Goal: Task Accomplishment & Management: Complete application form

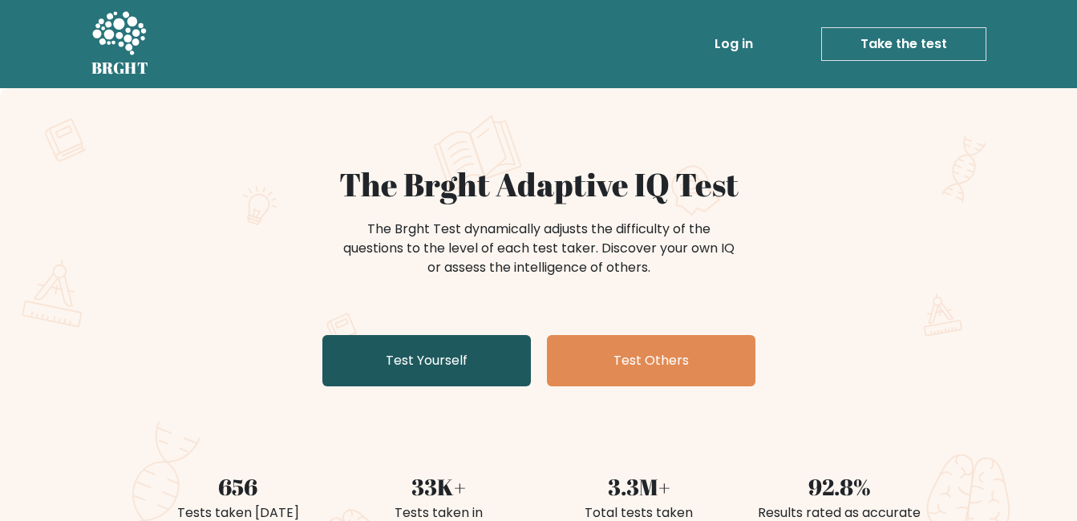
click at [416, 360] on link "Test Yourself" at bounding box center [426, 360] width 209 height 51
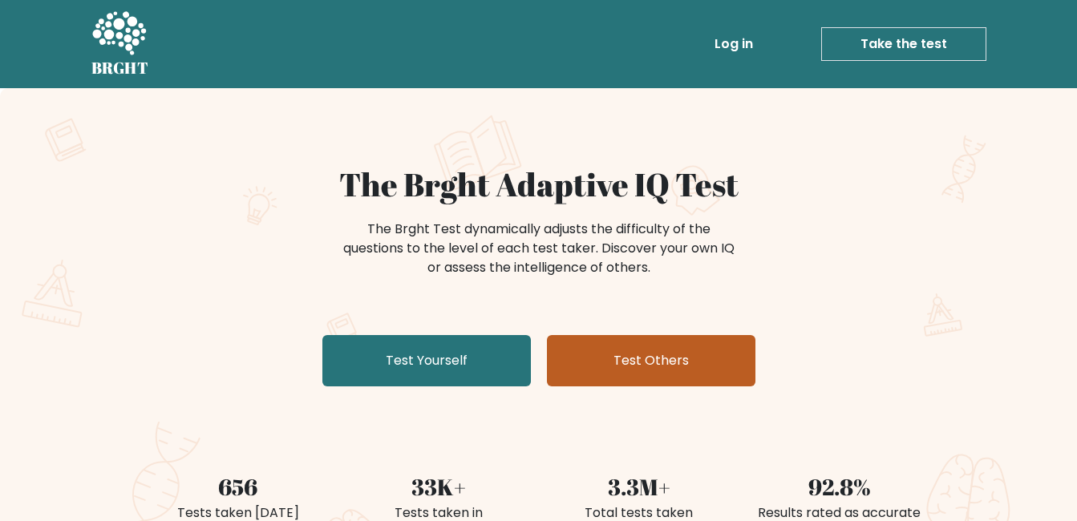
click at [588, 352] on link "Test Others" at bounding box center [651, 360] width 209 height 51
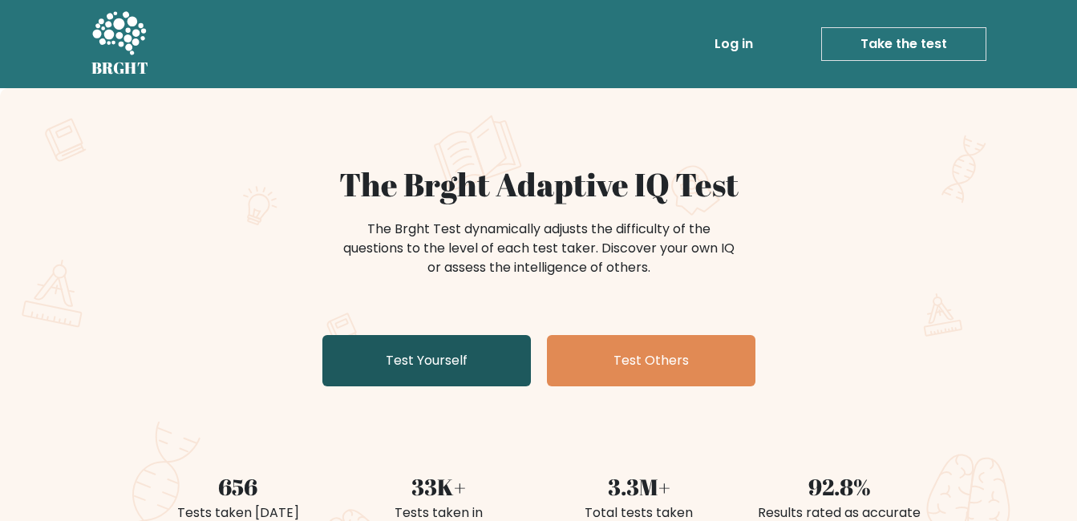
click at [344, 361] on link "Test Yourself" at bounding box center [426, 360] width 209 height 51
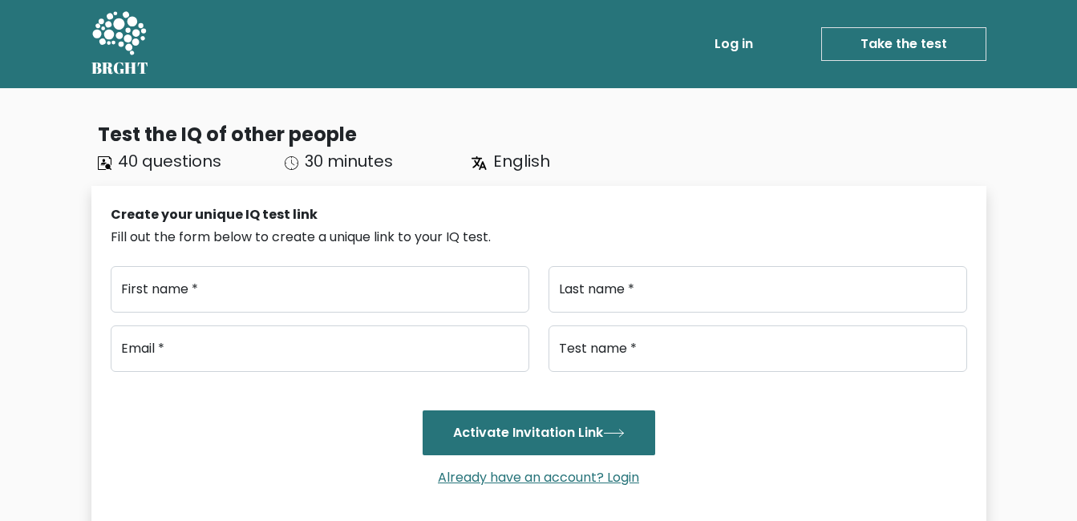
scroll to position [80, 0]
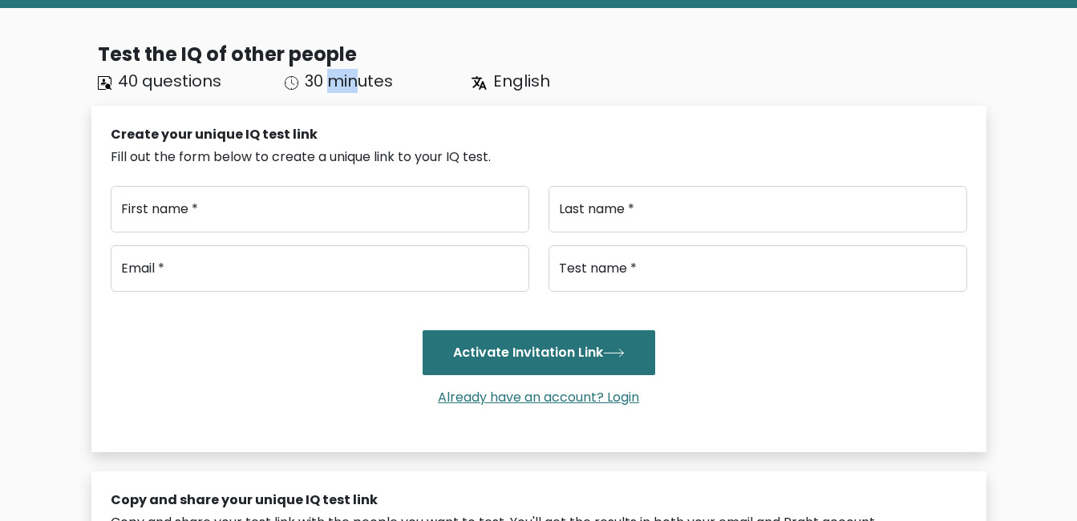
drag, startPoint x: 336, startPoint y: 88, endPoint x: 364, endPoint y: 88, distance: 28.1
click at [364, 88] on span "30 minutes" at bounding box center [349, 81] width 88 height 22
drag, startPoint x: 140, startPoint y: 79, endPoint x: 159, endPoint y: 80, distance: 19.3
click at [159, 80] on span "40 questions" at bounding box center [169, 81] width 103 height 22
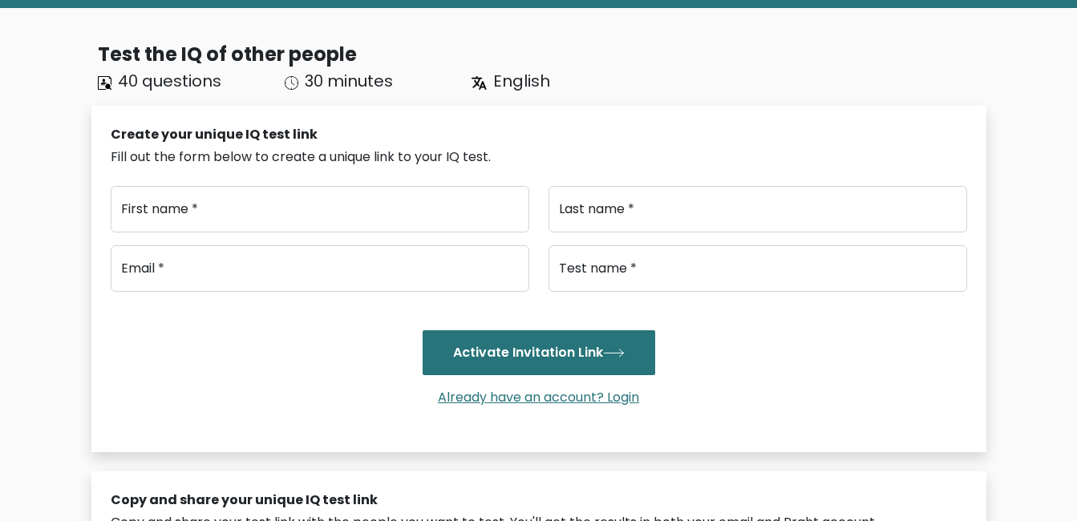
click at [163, 81] on span "40 questions" at bounding box center [169, 81] width 103 height 22
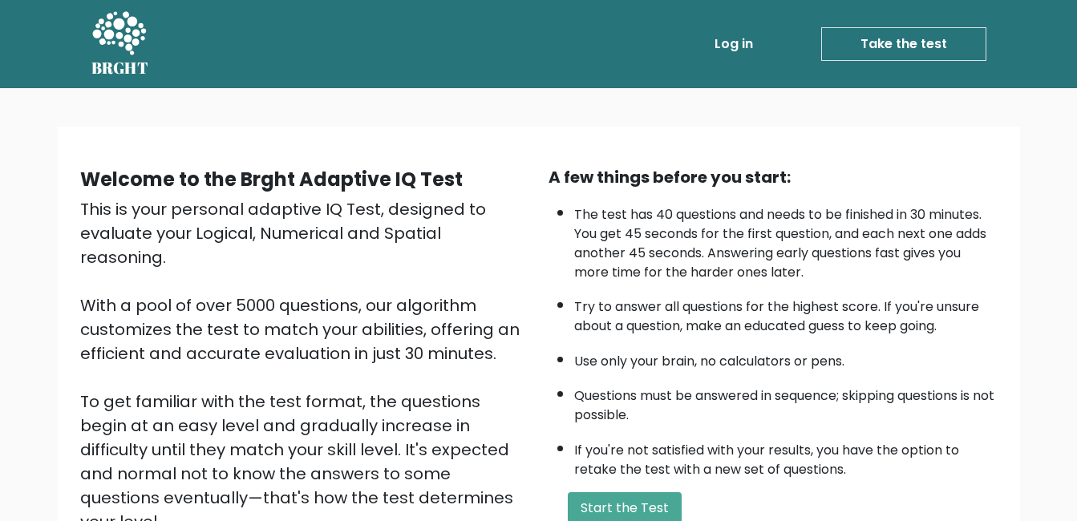
scroll to position [160, 0]
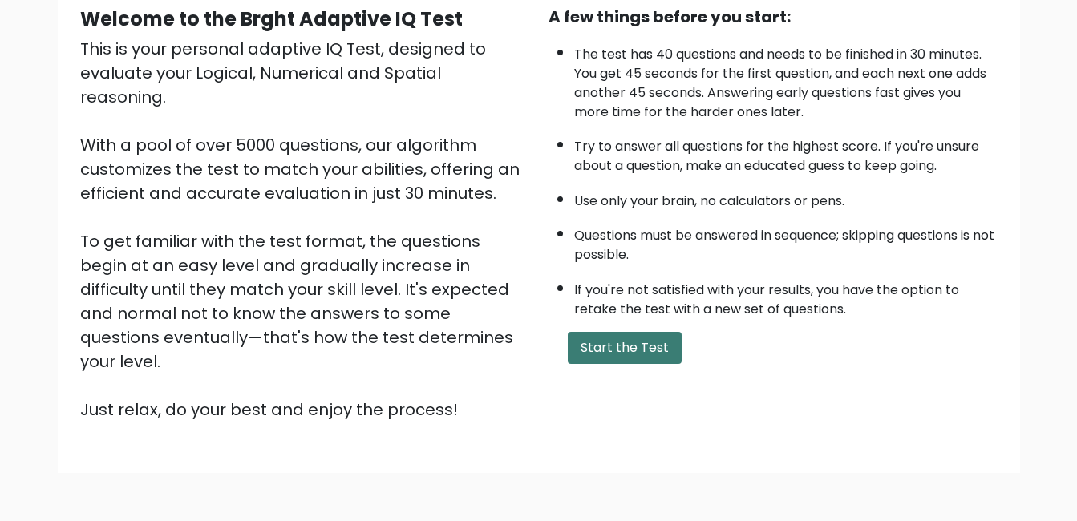
click at [639, 346] on button "Start the Test" at bounding box center [625, 348] width 114 height 32
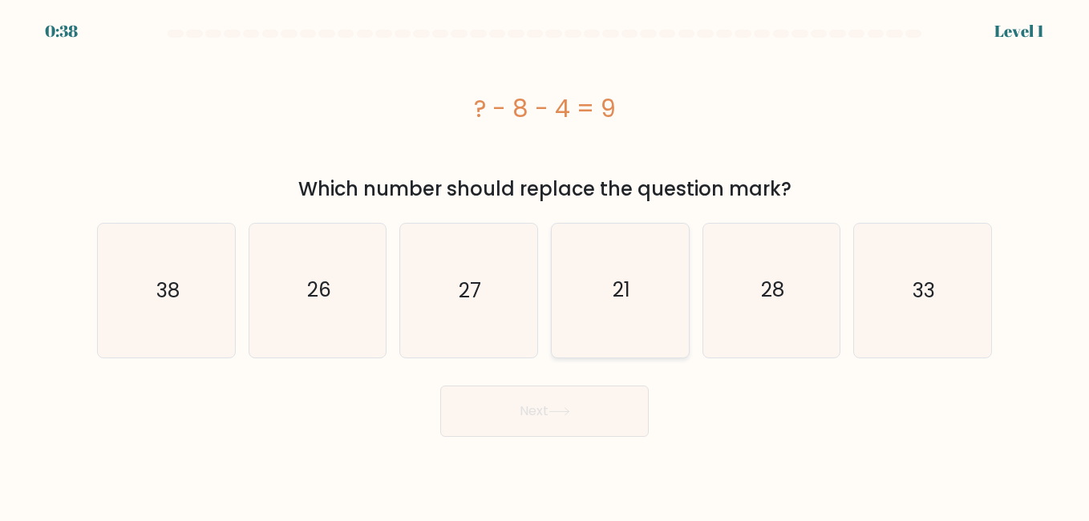
click at [597, 309] on icon "21" at bounding box center [619, 290] width 133 height 133
click at [545, 265] on input "d. 21" at bounding box center [545, 263] width 1 height 4
radio input "true"
click at [578, 400] on button "Next" at bounding box center [544, 411] width 209 height 51
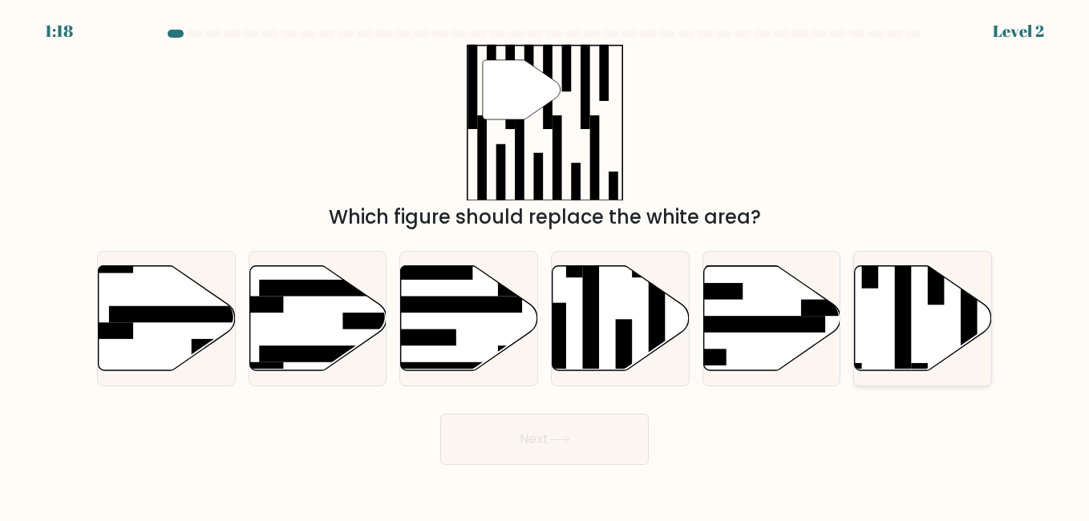
click at [953, 338] on icon at bounding box center [923, 317] width 137 height 105
click at [545, 265] on input "f." at bounding box center [545, 263] width 1 height 4
radio input "true"
click at [577, 450] on button "Next" at bounding box center [544, 439] width 209 height 51
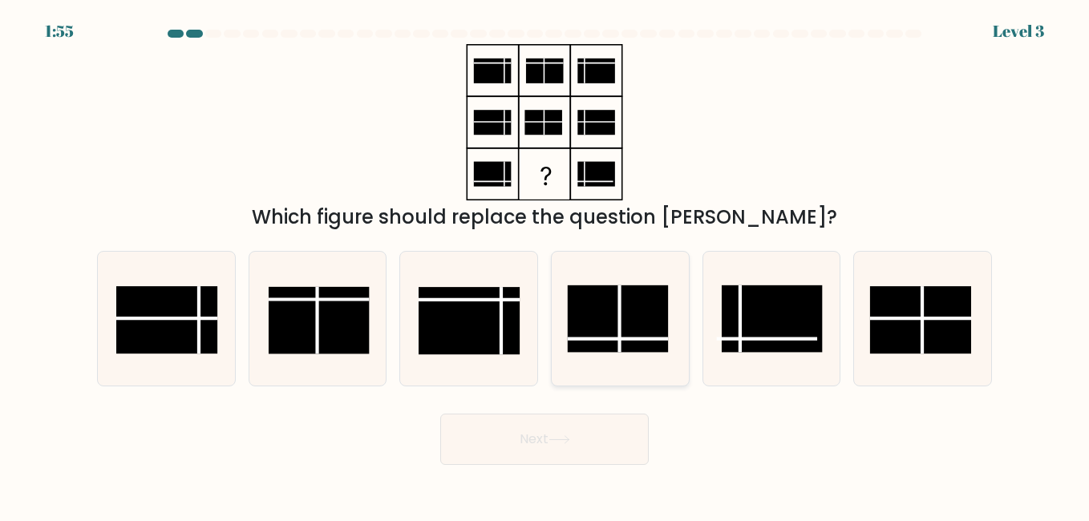
click at [636, 319] on rect at bounding box center [618, 318] width 101 height 67
click at [545, 265] on input "d." at bounding box center [545, 263] width 1 height 4
radio input "true"
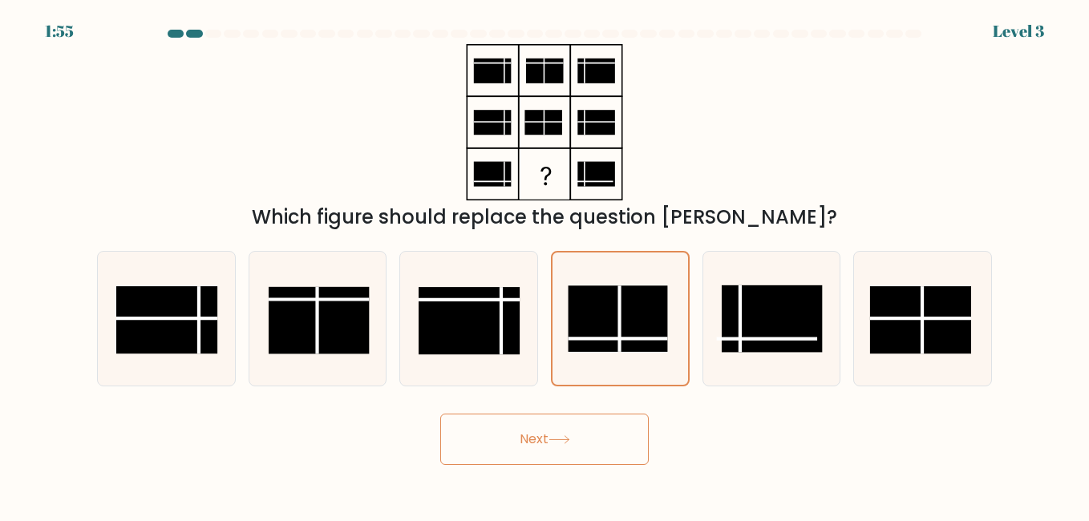
click at [589, 425] on button "Next" at bounding box center [544, 439] width 209 height 51
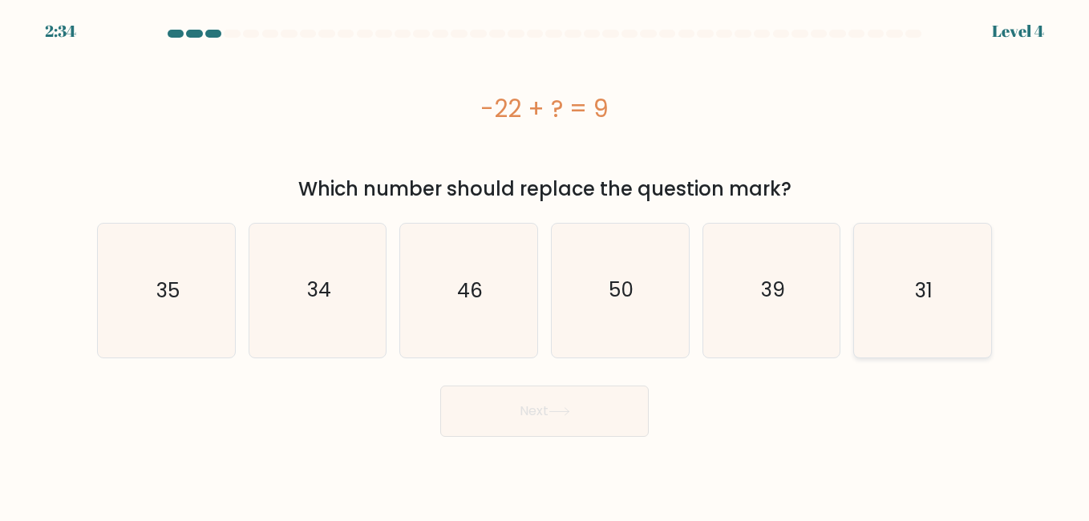
click at [897, 280] on icon "31" at bounding box center [922, 290] width 133 height 133
click at [545, 265] on input "f. 31" at bounding box center [545, 263] width 1 height 4
radio input "true"
click at [569, 431] on button "Next" at bounding box center [544, 411] width 209 height 51
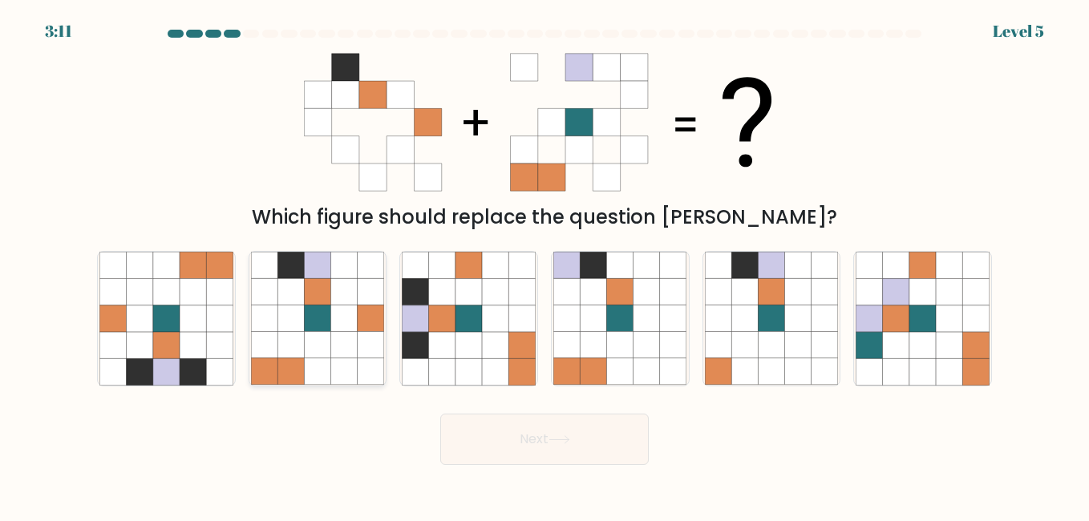
click at [288, 323] on icon at bounding box center [290, 319] width 26 height 26
click at [545, 265] on input "b." at bounding box center [545, 263] width 1 height 4
radio input "true"
click at [465, 436] on button "Next" at bounding box center [544, 439] width 209 height 51
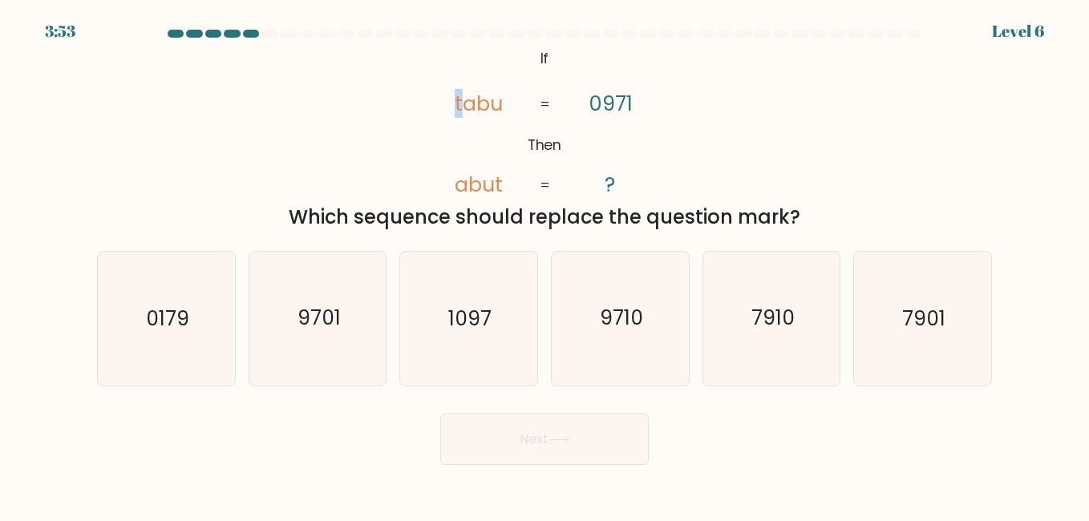
drag, startPoint x: 453, startPoint y: 110, endPoint x: 463, endPoint y: 112, distance: 9.9
click at [463, 112] on icon "@import url('[URL][DOMAIN_NAME]); If Then [PERSON_NAME] abut 0971 ? = =" at bounding box center [545, 122] width 254 height 156
drag, startPoint x: 463, startPoint y: 112, endPoint x: 645, endPoint y: 100, distance: 182.4
click at [645, 100] on icon "@import url('[URL][DOMAIN_NAME]); If Then [PERSON_NAME] abut 0971 ? = =" at bounding box center [545, 122] width 254 height 156
drag, startPoint x: 645, startPoint y: 100, endPoint x: 638, endPoint y: 132, distance: 31.9
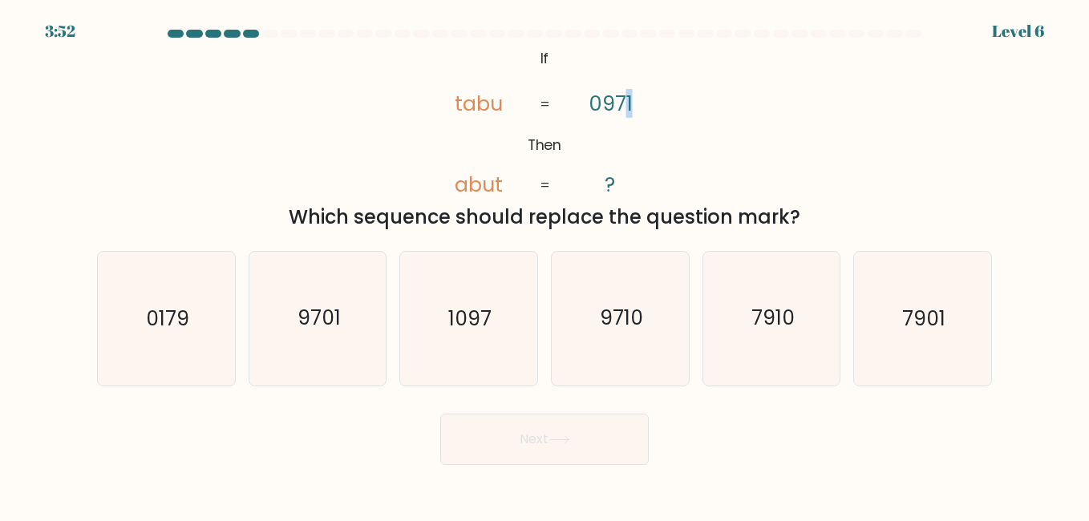
click at [645, 100] on icon "@import url('[URL][DOMAIN_NAME]); If Then [PERSON_NAME] abut 0971 ? = =" at bounding box center [545, 122] width 254 height 156
click at [452, 318] on text "1097" at bounding box center [469, 319] width 43 height 28
click at [545, 265] on input "c. [DATE]" at bounding box center [545, 263] width 1 height 4
radio input "true"
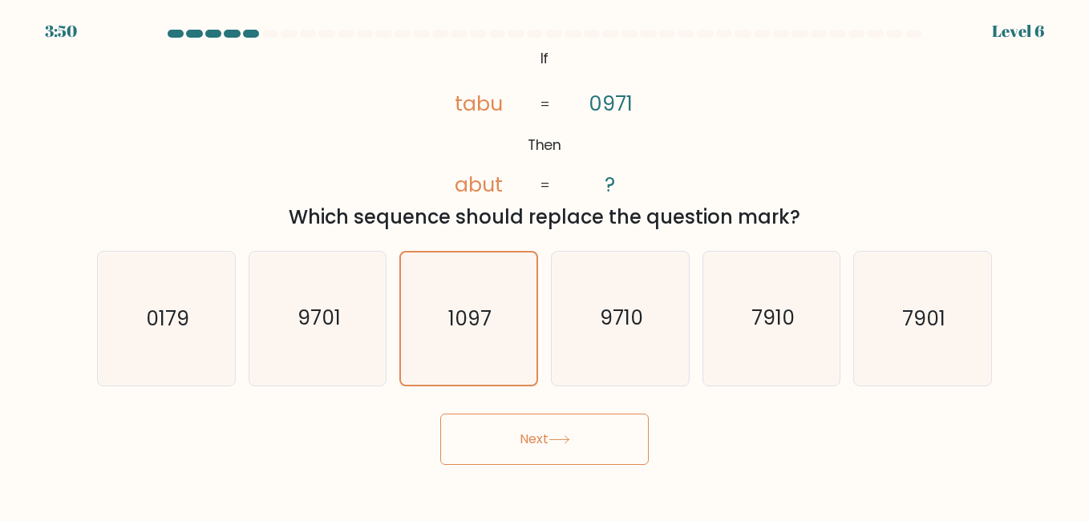
click at [505, 439] on button "Next" at bounding box center [544, 439] width 209 height 51
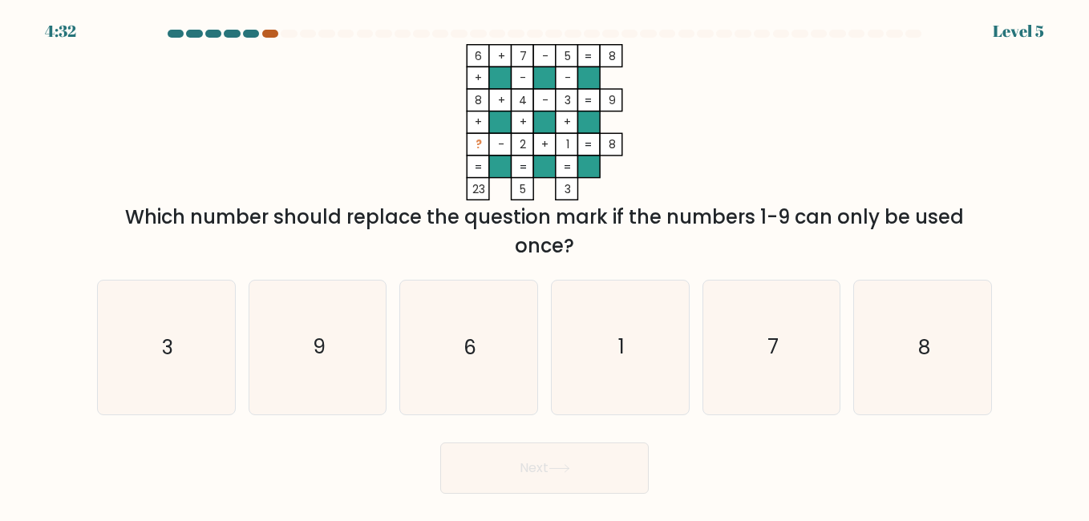
click at [269, 33] on div at bounding box center [270, 34] width 16 height 8
click at [246, 34] on div at bounding box center [251, 34] width 16 height 8
click at [272, 29] on div "4:30 Level 5" at bounding box center [544, 21] width 1089 height 43
click at [583, 108] on rect at bounding box center [588, 100] width 22 height 22
drag, startPoint x: 472, startPoint y: 86, endPoint x: 613, endPoint y: 98, distance: 141.7
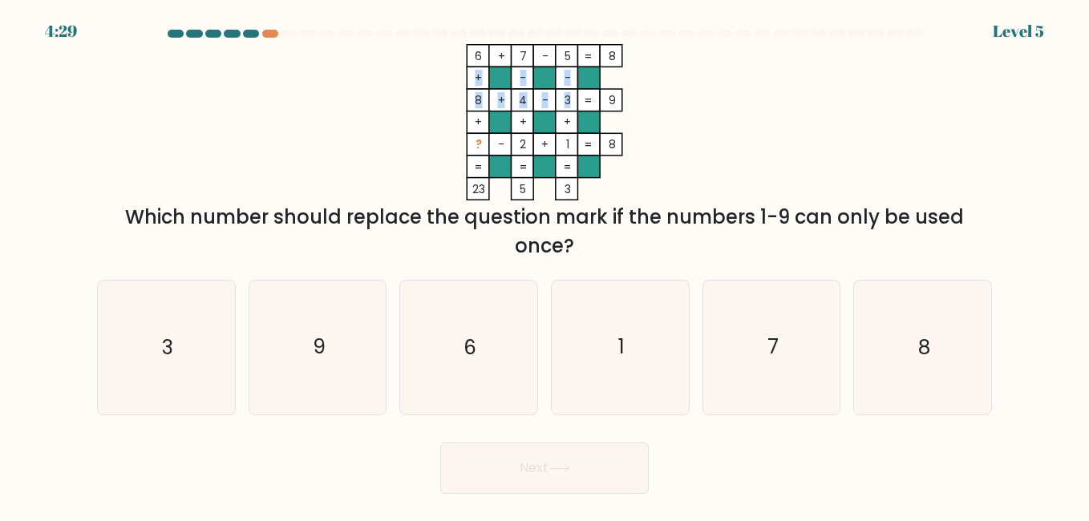
click at [613, 98] on icon "6 + 7 - 5 8 + - - 8 + 4 - 3 9 + + + ? - 2 + 1 = 8 = = = = 23 5 3 =" at bounding box center [544, 122] width 481 height 156
drag, startPoint x: 613, startPoint y: 98, endPoint x: 476, endPoint y: 166, distance: 153.1
click at [476, 166] on tspan "=" at bounding box center [478, 167] width 7 height 16
drag, startPoint x: 460, startPoint y: 145, endPoint x: 671, endPoint y: 154, distance: 211.9
click at [671, 154] on icon "6 + 7 - 5 8 + - - 8 + 4 - 3 9 + + + ? - 2 + 1 = 8 = = = = 23 5 3 =" at bounding box center [544, 122] width 481 height 156
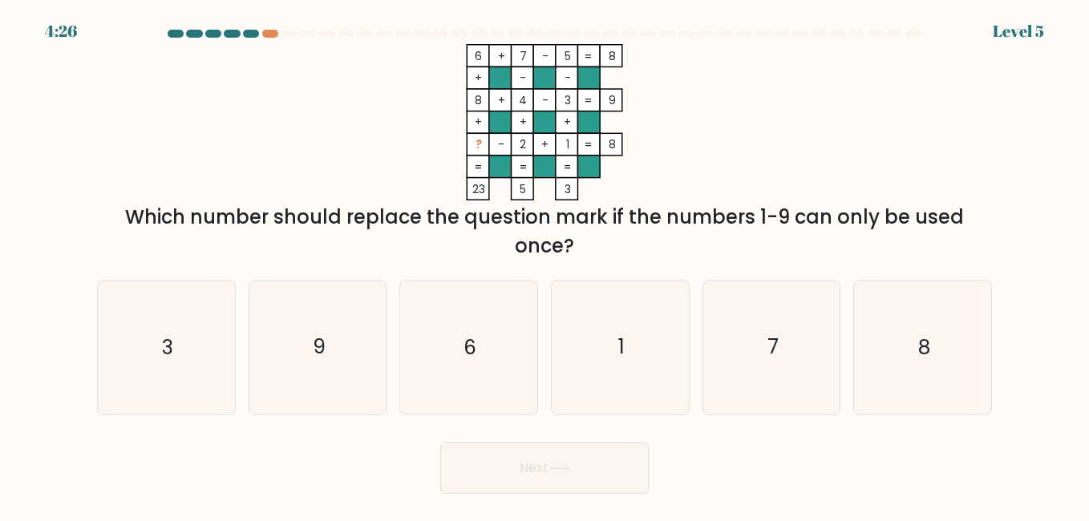
click at [499, 150] on tspan "-" at bounding box center [501, 144] width 6 height 16
click at [611, 159] on icon "6 + 7 - 5 8 + - - 8 + 4 - 3 9 + + + ? - 2 + 1 = 8 = = = = 23 5 3 =" at bounding box center [544, 122] width 481 height 156
click at [354, 351] on icon "9" at bounding box center [317, 347] width 133 height 133
click at [545, 265] on input "b. 9" at bounding box center [545, 263] width 1 height 4
radio input "true"
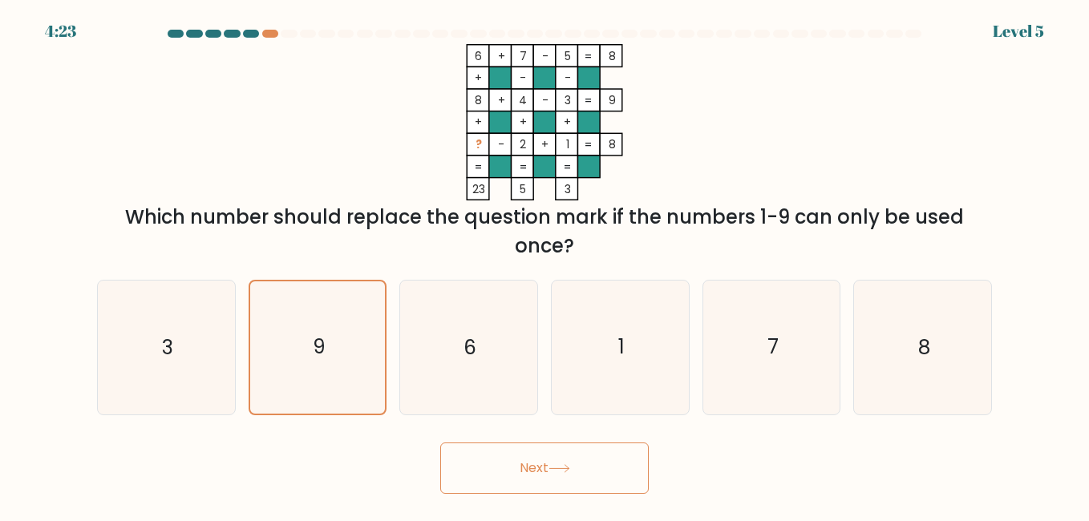
click at [541, 452] on button "Next" at bounding box center [544, 468] width 209 height 51
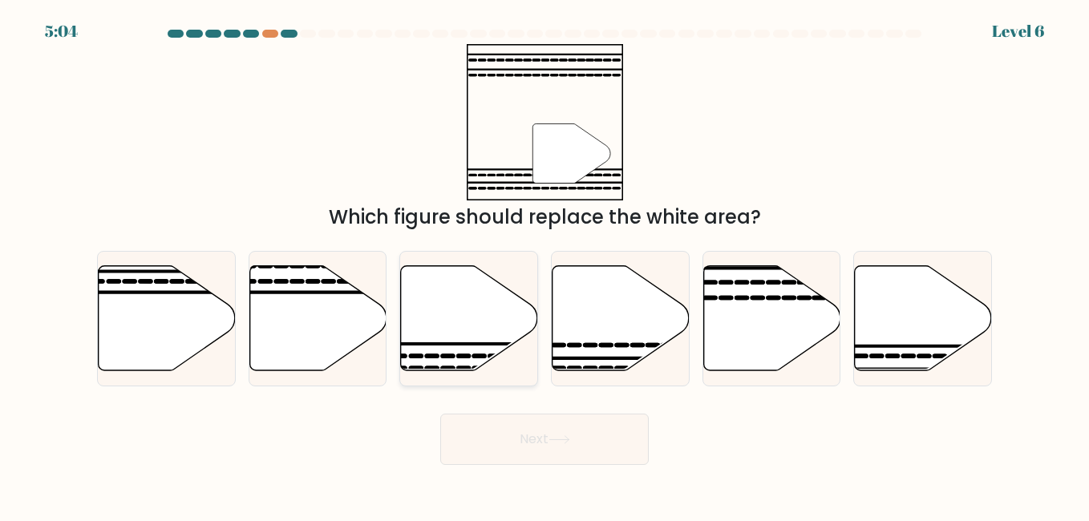
click at [471, 323] on icon at bounding box center [469, 317] width 137 height 105
click at [545, 265] on input "c." at bounding box center [545, 263] width 1 height 4
radio input "true"
click at [885, 363] on icon at bounding box center [923, 317] width 137 height 105
click at [545, 265] on input "f." at bounding box center [545, 263] width 1 height 4
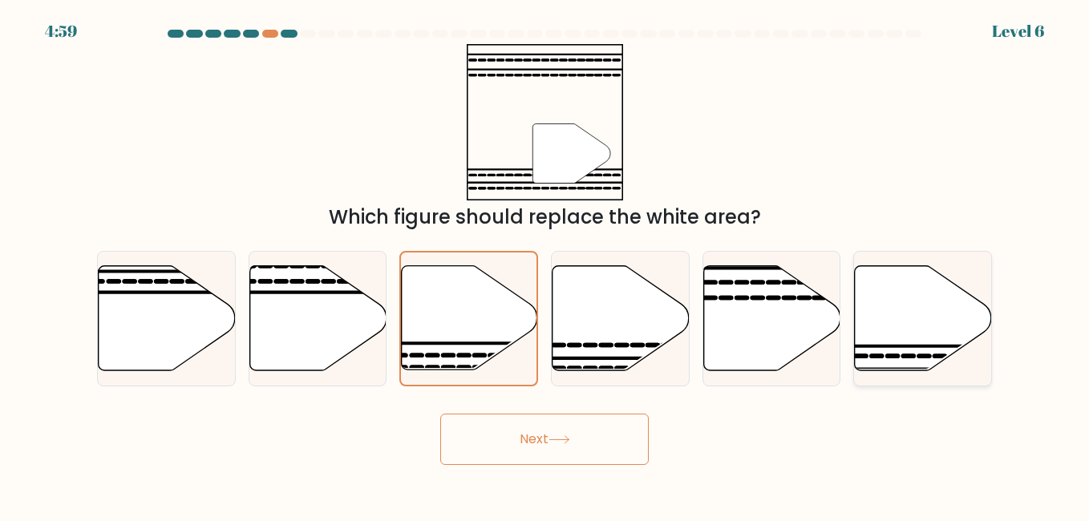
radio input "true"
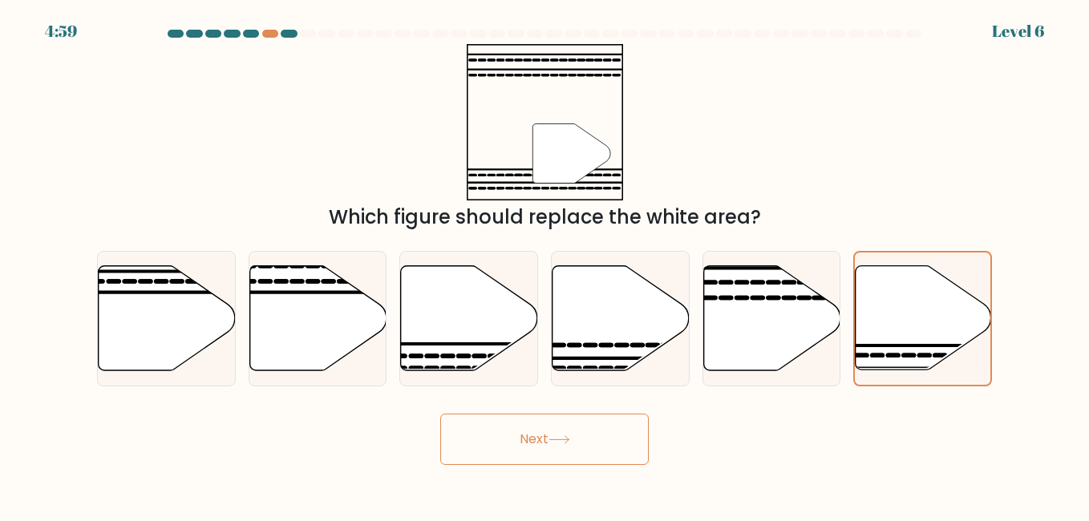
click at [577, 425] on button "Next" at bounding box center [544, 439] width 209 height 51
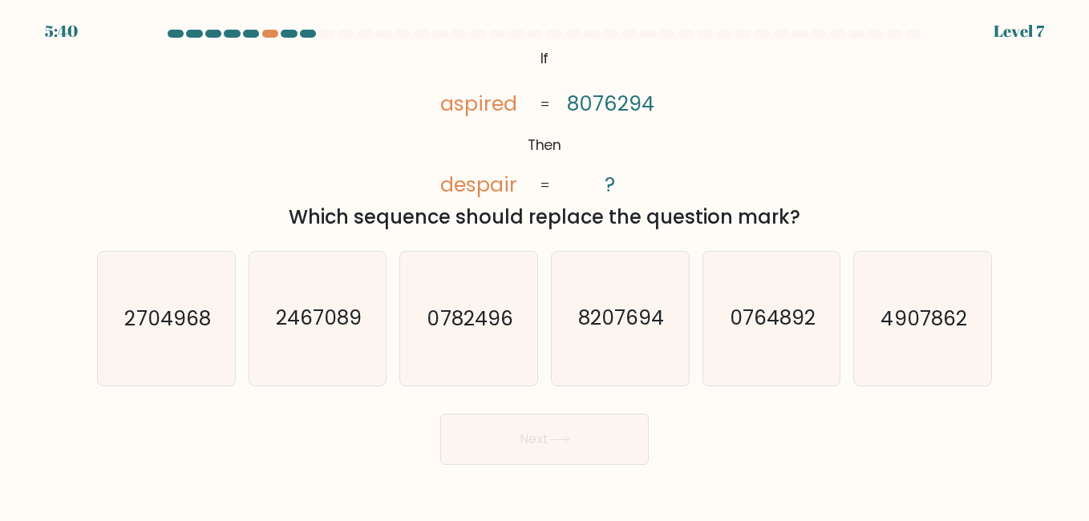
click at [507, 99] on tspan "aspired" at bounding box center [478, 103] width 77 height 29
click at [914, 335] on icon "4907862" at bounding box center [922, 318] width 133 height 133
click at [545, 265] on input "f. 4907862" at bounding box center [545, 263] width 1 height 4
radio input "true"
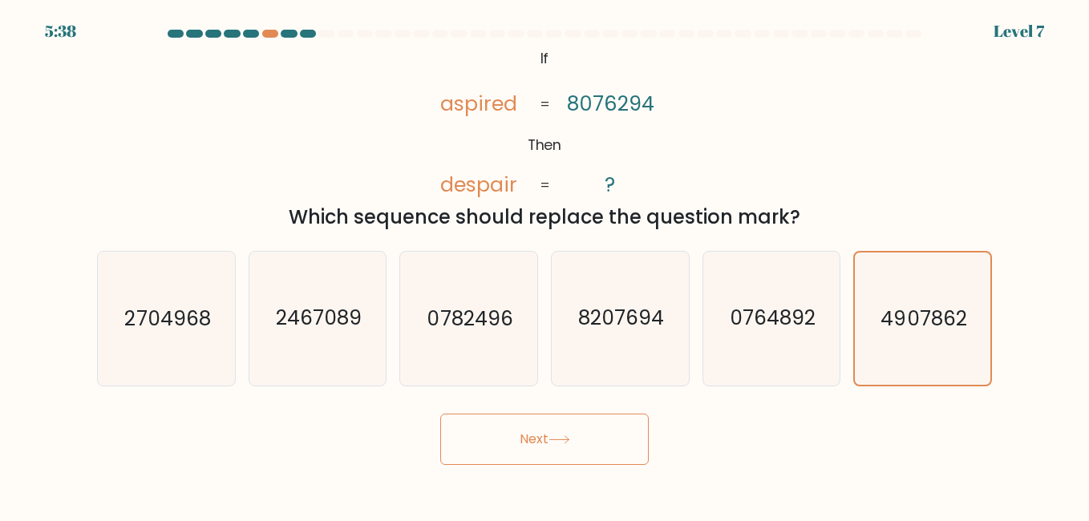
click at [577, 436] on button "Next" at bounding box center [544, 439] width 209 height 51
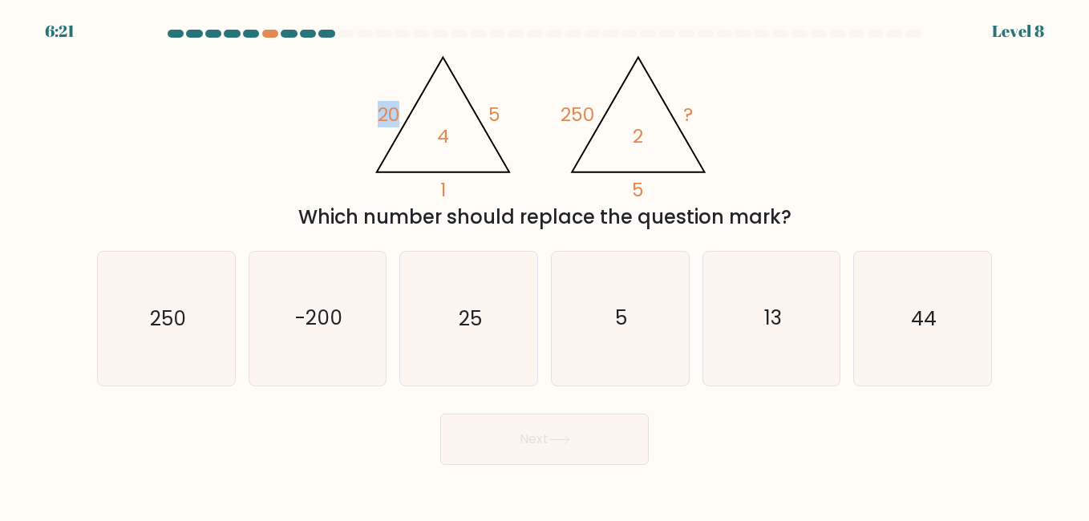
drag, startPoint x: 371, startPoint y: 115, endPoint x: 580, endPoint y: 138, distance: 210.6
click at [580, 138] on div "@import url('[URL][DOMAIN_NAME]); 20 5 1 4 @import url('[URL][DOMAIN_NAME]); 25…" at bounding box center [544, 138] width 914 height 188
click at [444, 151] on icon "@import url('[URL][DOMAIN_NAME]); 20 5 1 4 @import url('[URL][DOMAIN_NAME]); 25…" at bounding box center [545, 122] width 360 height 156
click at [409, 151] on icon "@import url('[URL][DOMAIN_NAME]); 20 5 1 4 @import url('[URL][DOMAIN_NAME]); 25…" at bounding box center [545, 122] width 360 height 156
drag, startPoint x: 389, startPoint y: 115, endPoint x: 421, endPoint y: 118, distance: 32.2
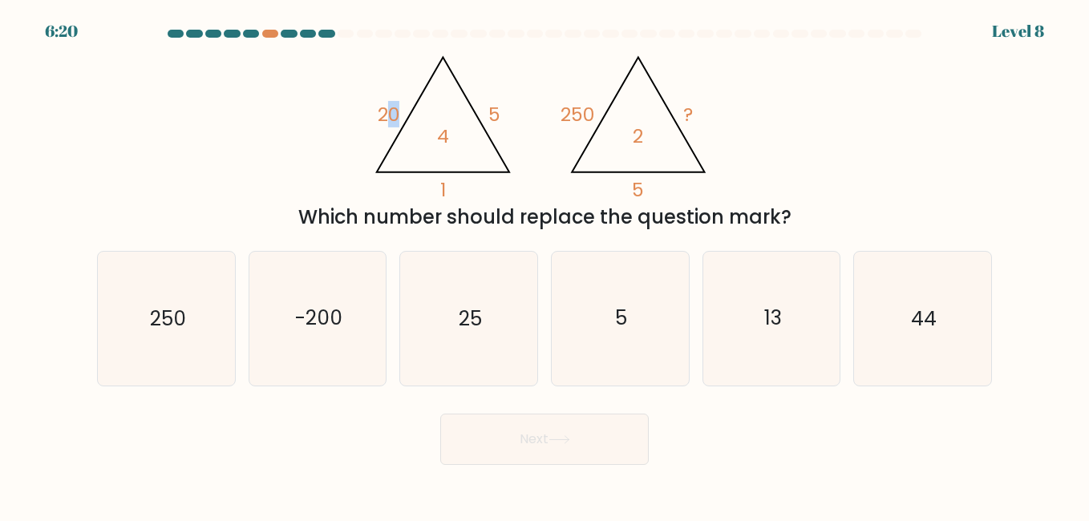
click at [421, 118] on icon "@import url('[URL][DOMAIN_NAME]); 20 5 1 4 @import url('[URL][DOMAIN_NAME]); 25…" at bounding box center [545, 122] width 360 height 156
click at [375, 118] on icon "@import url('[URL][DOMAIN_NAME]); 20 5 1 4 @import url('[URL][DOMAIN_NAME]); 25…" at bounding box center [545, 122] width 360 height 156
drag, startPoint x: 375, startPoint y: 118, endPoint x: 416, endPoint y: 113, distance: 42.0
click at [416, 113] on icon "@import url('[URL][DOMAIN_NAME]); 20 5 1 4 @import url('[URL][DOMAIN_NAME]); 25…" at bounding box center [545, 122] width 360 height 156
click at [634, 147] on tspan "2" at bounding box center [639, 137] width 10 height 26
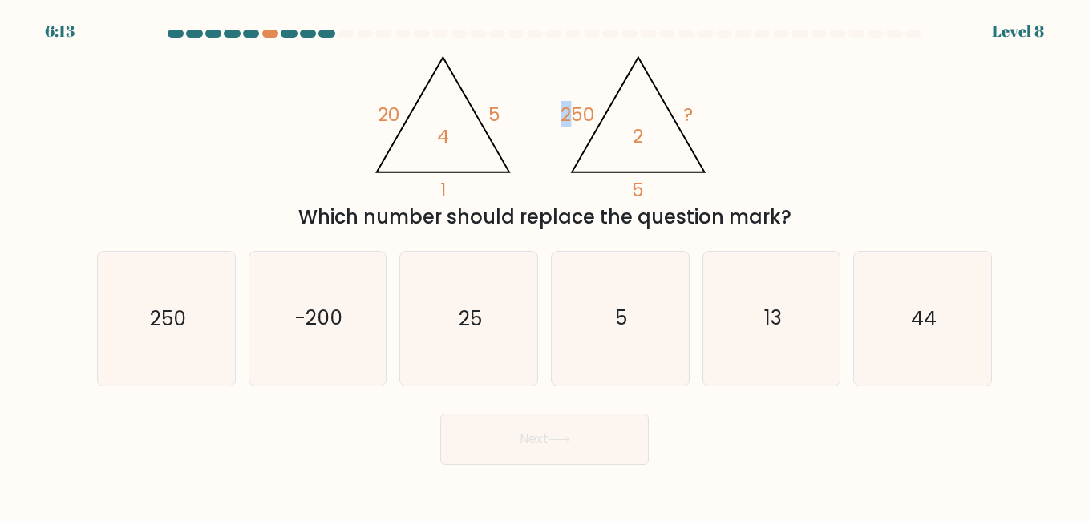
drag, startPoint x: 572, startPoint y: 111, endPoint x: 587, endPoint y: 116, distance: 16.0
click at [587, 116] on tspan "250" at bounding box center [578, 114] width 34 height 26
drag, startPoint x: 587, startPoint y: 116, endPoint x: 714, endPoint y: 152, distance: 131.5
click at [714, 152] on icon "@import url('[URL][DOMAIN_NAME]); 20 5 1 4 @import url('[URL][DOMAIN_NAME]); 25…" at bounding box center [545, 122] width 360 height 156
drag, startPoint x: 677, startPoint y: 117, endPoint x: 695, endPoint y: 116, distance: 18.5
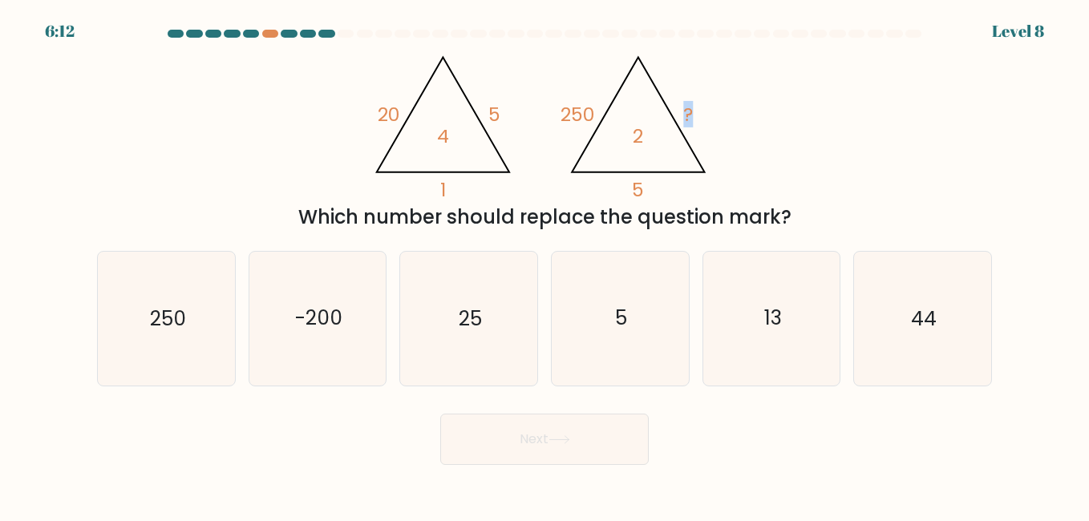
click at [695, 116] on icon "@import url('[URL][DOMAIN_NAME]); 20 5 1 4 @import url('[URL][DOMAIN_NAME]); 25…" at bounding box center [545, 122] width 360 height 156
drag, startPoint x: 695, startPoint y: 116, endPoint x: 671, endPoint y: 155, distance: 45.4
click at [671, 155] on icon "@import url('[URL][DOMAIN_NAME]); 20 5 1 4 @import url('[URL][DOMAIN_NAME]); 25…" at bounding box center [545, 122] width 360 height 156
click at [420, 322] on icon "25" at bounding box center [468, 318] width 133 height 133
click at [545, 265] on input "c. 25" at bounding box center [545, 263] width 1 height 4
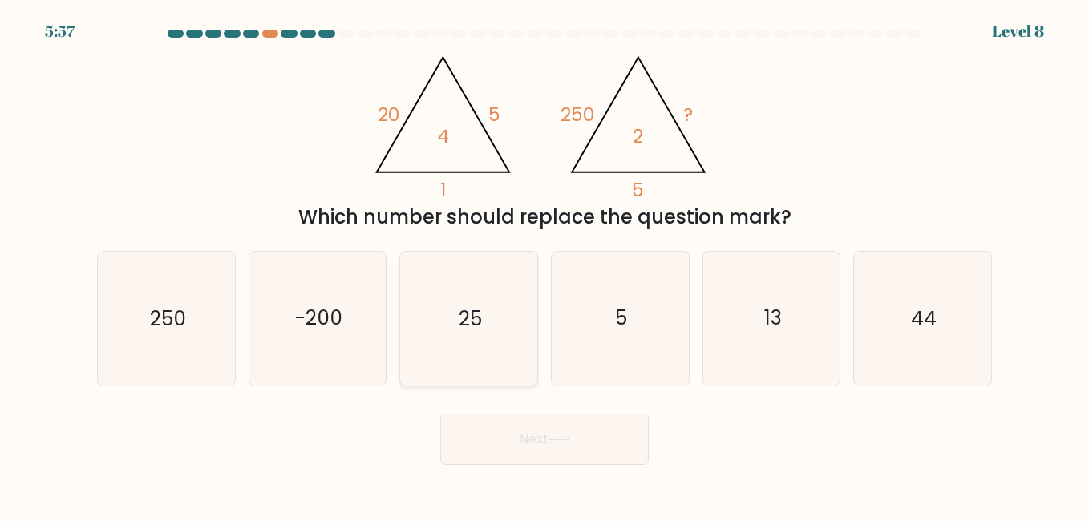
radio input "true"
click at [540, 436] on button "Next" at bounding box center [544, 439] width 209 height 51
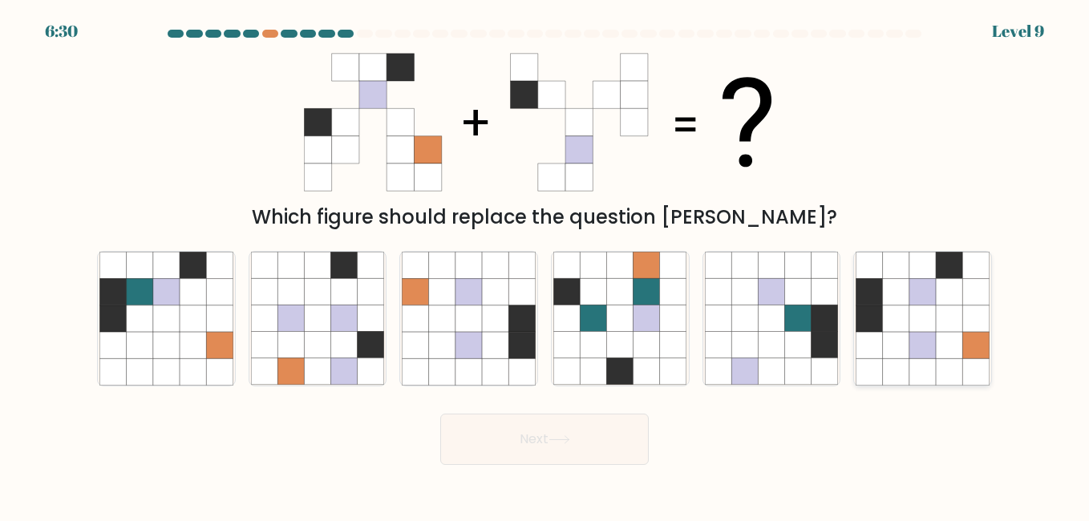
click at [932, 332] on icon at bounding box center [922, 345] width 26 height 26
click at [545, 265] on input "f." at bounding box center [545, 263] width 1 height 4
radio input "true"
click at [618, 449] on button "Next" at bounding box center [544, 439] width 209 height 51
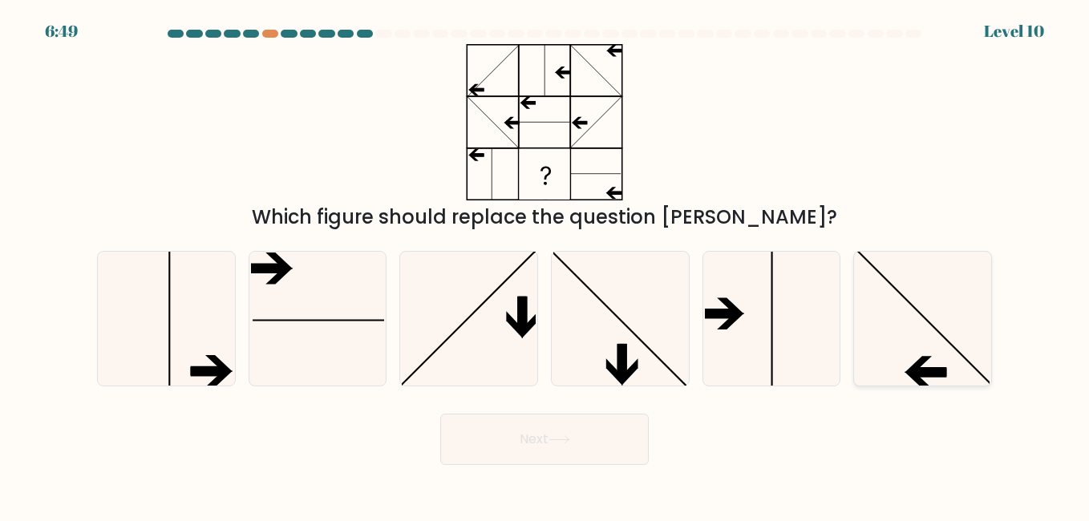
click at [958, 305] on icon at bounding box center [922, 318] width 133 height 133
click at [545, 265] on input "f." at bounding box center [545, 263] width 1 height 4
radio input "true"
click at [533, 464] on button "Next" at bounding box center [544, 439] width 209 height 51
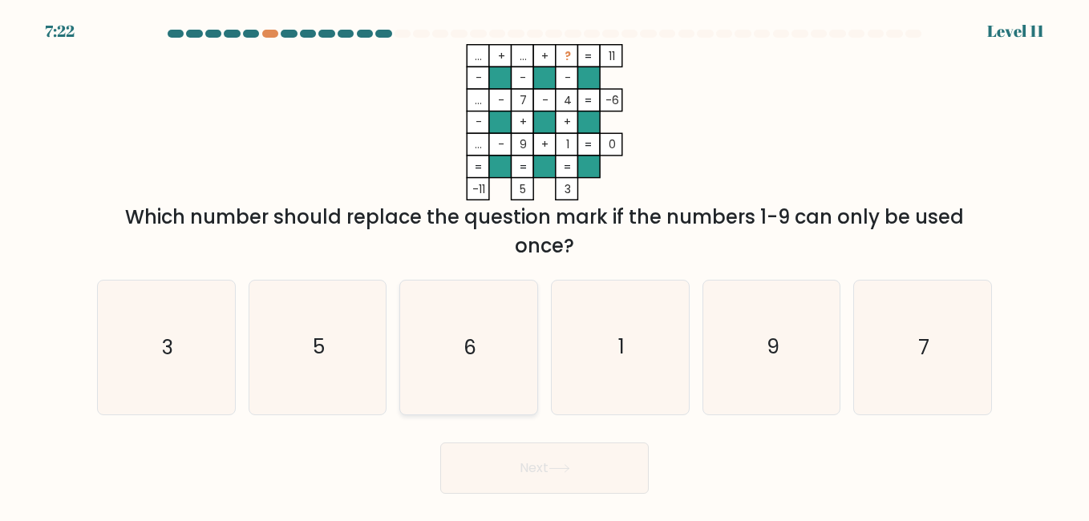
click at [481, 349] on icon "6" at bounding box center [468, 347] width 133 height 133
click at [545, 265] on input "c. 6" at bounding box center [545, 263] width 1 height 4
radio input "true"
click at [544, 469] on button "Next" at bounding box center [544, 468] width 209 height 51
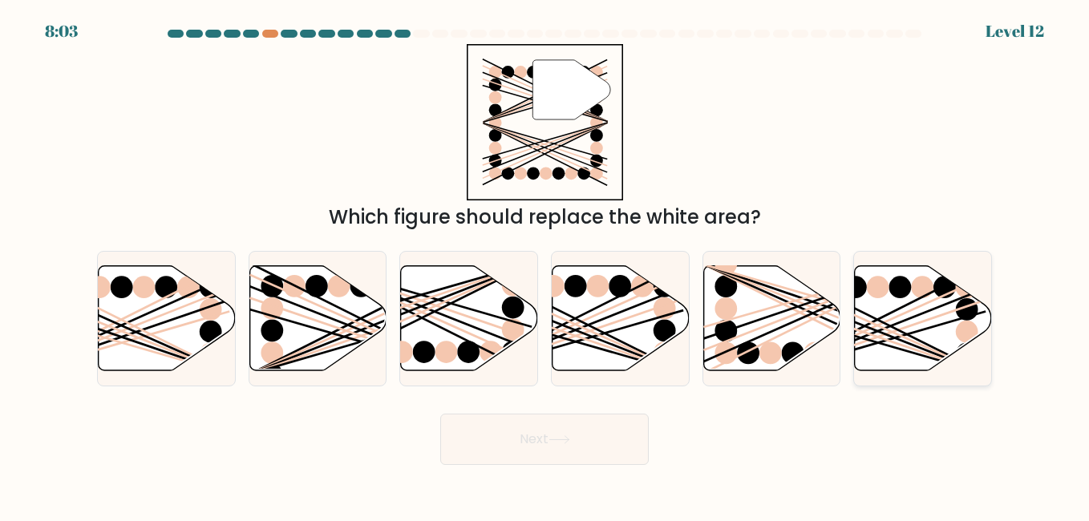
click at [918, 325] on icon at bounding box center [923, 317] width 137 height 105
click at [545, 265] on input "f." at bounding box center [545, 263] width 1 height 4
radio input "true"
click at [618, 445] on button "Next" at bounding box center [544, 439] width 209 height 51
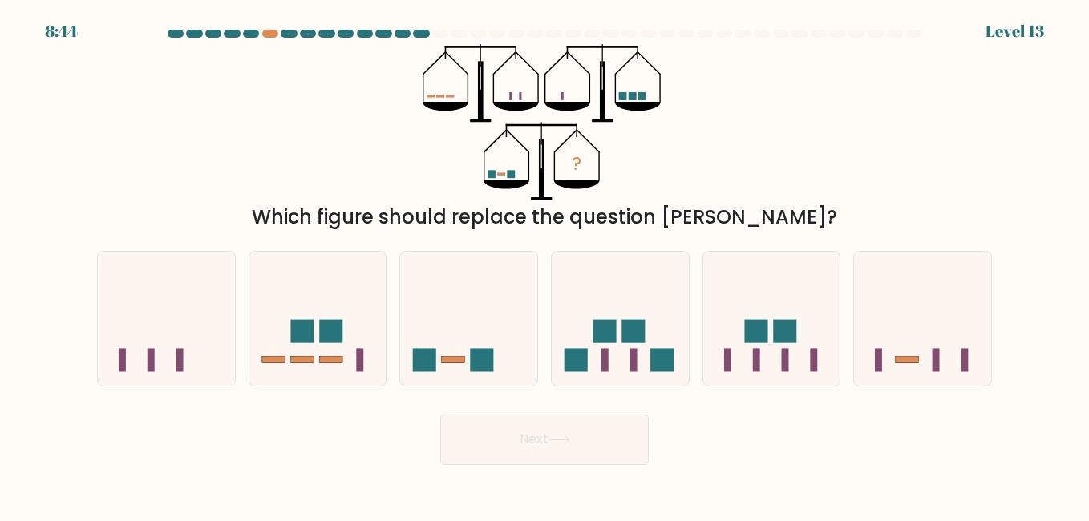
drag, startPoint x: 423, startPoint y: 83, endPoint x: 469, endPoint y: 85, distance: 46.6
click at [469, 85] on div "? Which figure should replace the question mark?" at bounding box center [544, 138] width 914 height 188
drag, startPoint x: 477, startPoint y: 88, endPoint x: 518, endPoint y: 103, distance: 43.4
click at [518, 103] on icon "?" at bounding box center [545, 122] width 245 height 156
drag, startPoint x: 518, startPoint y: 103, endPoint x: 545, endPoint y: 110, distance: 28.2
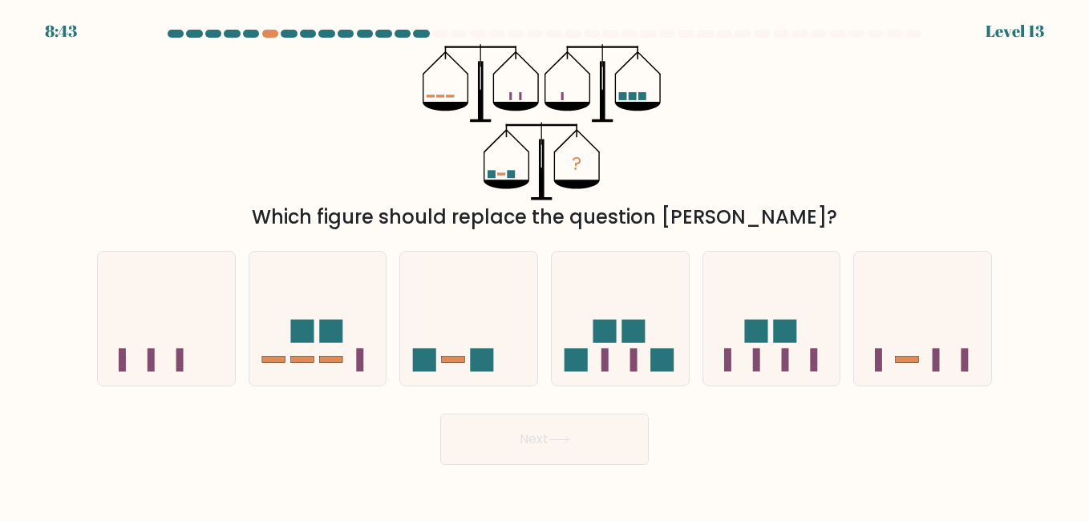
click at [545, 110] on icon "?" at bounding box center [545, 122] width 245 height 156
click at [510, 182] on icon "?" at bounding box center [545, 122] width 245 height 156
click at [665, 117] on icon "?" at bounding box center [545, 122] width 245 height 156
drag, startPoint x: 665, startPoint y: 117, endPoint x: 558, endPoint y: 103, distance: 107.6
click at [558, 103] on icon at bounding box center [568, 106] width 46 height 9
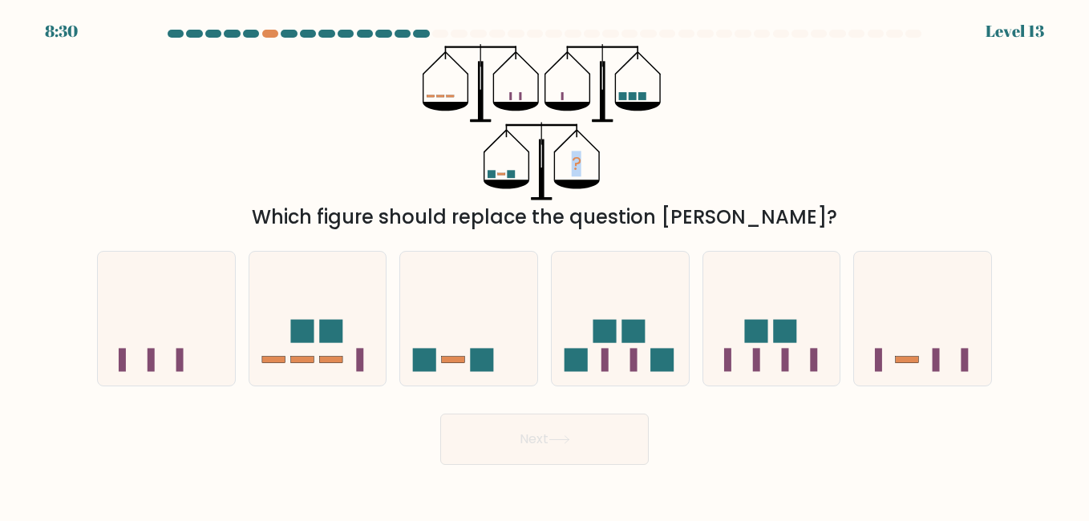
click at [600, 89] on icon "?" at bounding box center [545, 122] width 245 height 156
drag, startPoint x: 515, startPoint y: 159, endPoint x: 504, endPoint y: 161, distance: 10.7
click at [513, 159] on icon "?" at bounding box center [545, 122] width 245 height 156
click at [517, 223] on div "Which figure should replace the question [PERSON_NAME]?" at bounding box center [545, 217] width 876 height 29
click at [531, 168] on icon "?" at bounding box center [545, 122] width 245 height 156
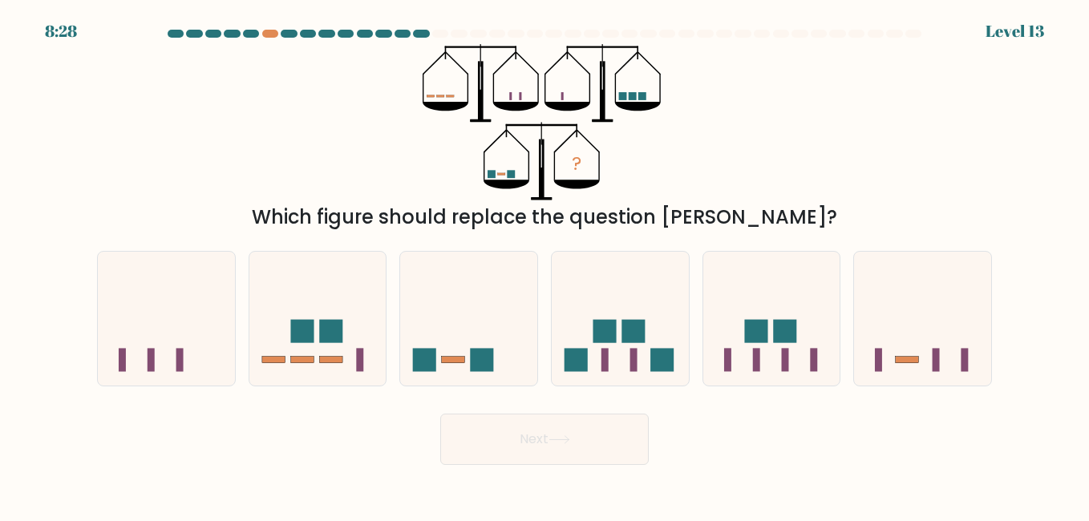
drag, startPoint x: 531, startPoint y: 168, endPoint x: 520, endPoint y: 192, distance: 26.2
click at [531, 168] on icon "?" at bounding box center [545, 122] width 245 height 156
click at [471, 360] on rect at bounding box center [482, 359] width 23 height 23
click at [545, 265] on input "c." at bounding box center [545, 263] width 1 height 4
radio input "true"
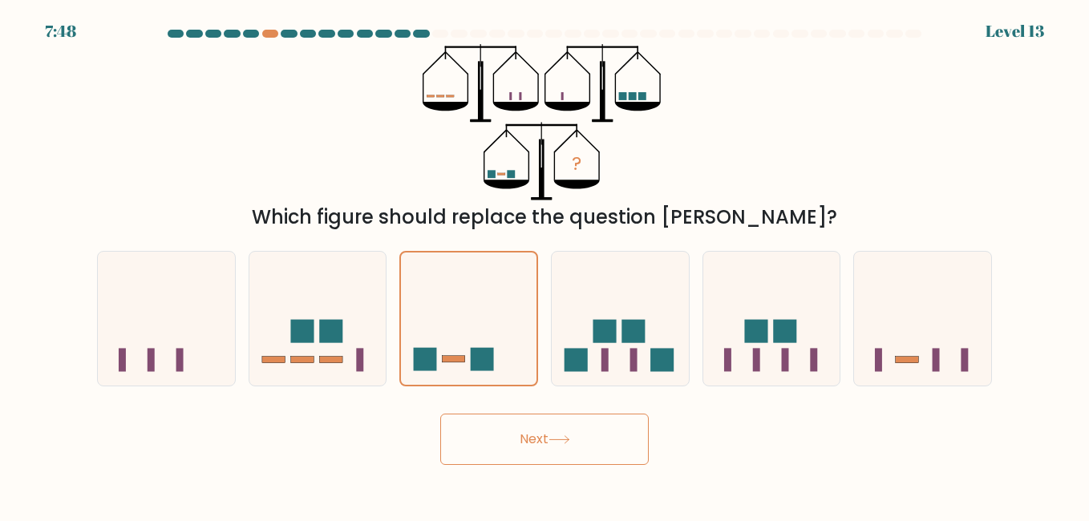
click at [507, 447] on button "Next" at bounding box center [544, 439] width 209 height 51
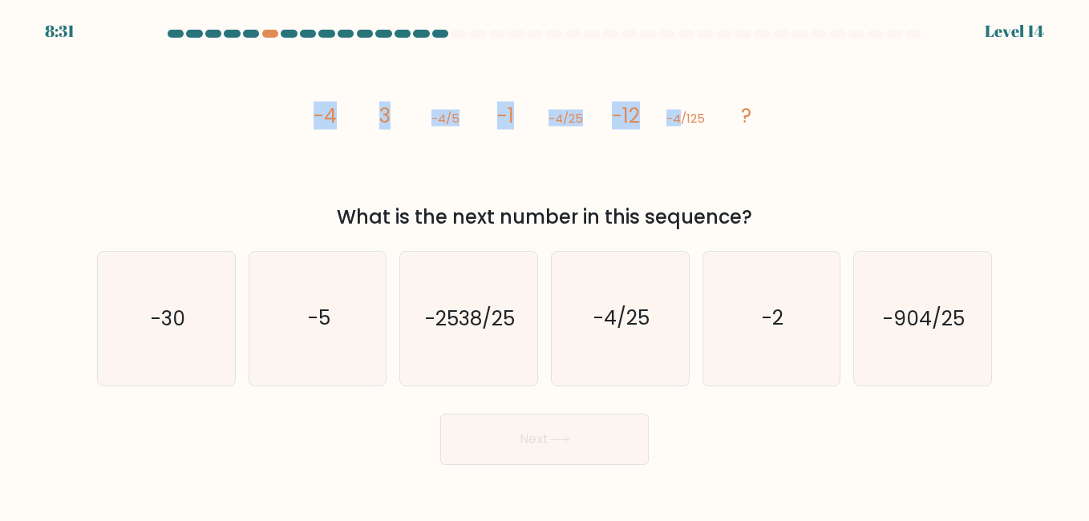
drag, startPoint x: 375, startPoint y: 107, endPoint x: 710, endPoint y: 118, distance: 335.4
click at [710, 118] on div "image/svg+xml -4 3 -4/5 -1 -4/25 -12 -4/125 ? What is the next number in this s…" at bounding box center [544, 138] width 914 height 188
click at [711, 118] on icon "image/svg+xml -4 3 -4/5 -1 -4/25 -12 -4/125 ?" at bounding box center [544, 122] width 481 height 156
drag, startPoint x: 280, startPoint y: 111, endPoint x: 446, endPoint y: 116, distance: 166.1
click at [446, 116] on div "image/svg+xml -4 3 -4/5 -1 -4/25 -12 -4/125 ? What is the next number in this s…" at bounding box center [544, 138] width 914 height 188
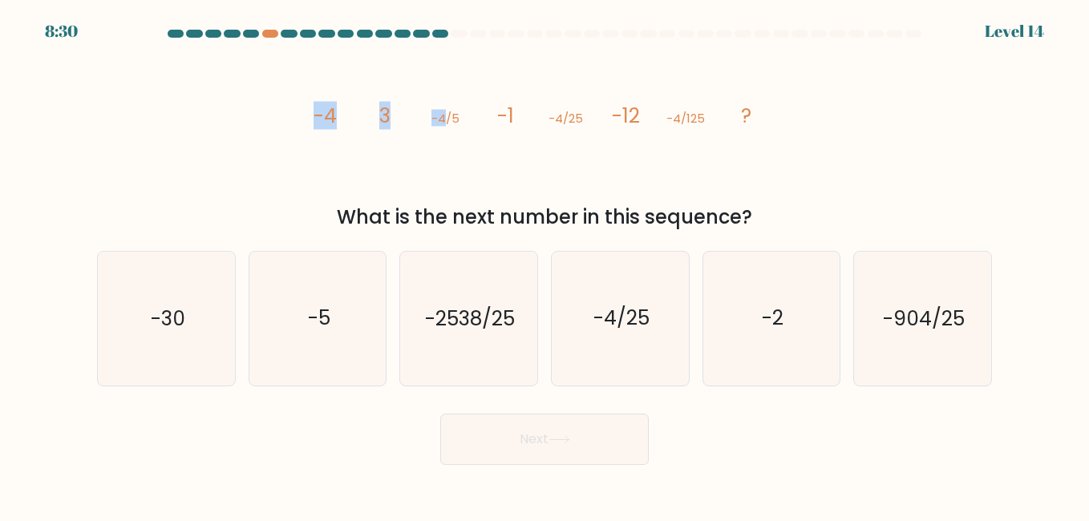
drag, startPoint x: 446, startPoint y: 116, endPoint x: 327, endPoint y: 130, distance: 119.5
click at [327, 130] on icon "image/svg+xml -4 3 -4/5 -1 -4/25 -12 -4/125 ?" at bounding box center [544, 122] width 481 height 156
drag, startPoint x: 460, startPoint y: 127, endPoint x: 499, endPoint y: 127, distance: 39.3
click at [499, 127] on g "-4 3 -4/5 -1 -4/25 -12 -4/125 ?" at bounding box center [533, 116] width 438 height 28
drag, startPoint x: 499, startPoint y: 127, endPoint x: 330, endPoint y: 119, distance: 168.6
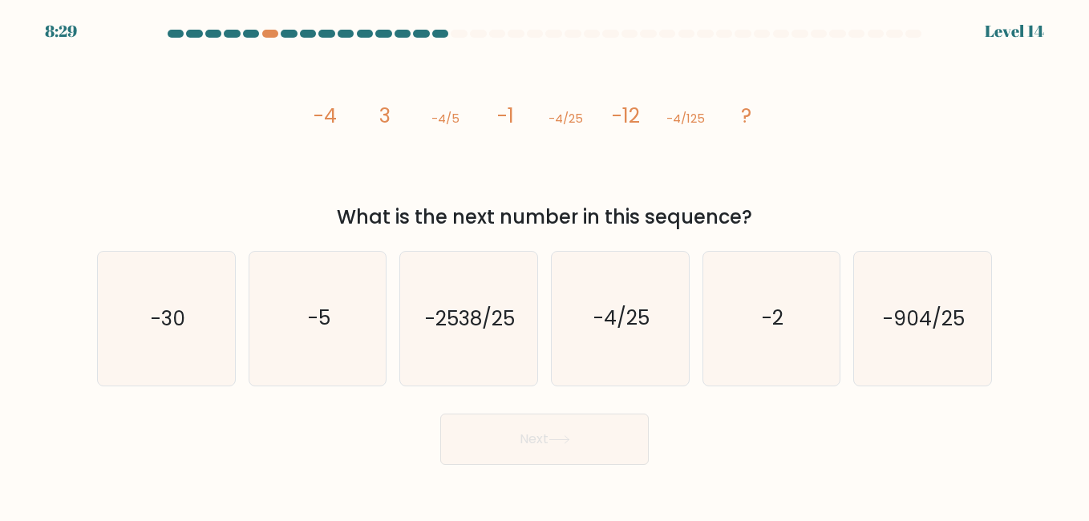
click at [330, 119] on tspan "-4" at bounding box center [325, 116] width 23 height 28
drag, startPoint x: 482, startPoint y: 128, endPoint x: 518, endPoint y: 132, distance: 36.3
click at [518, 132] on icon "image/svg+xml -4 3 -4/5 -1 -4/25 -12 -4/125 ?" at bounding box center [544, 122] width 481 height 156
drag, startPoint x: 518, startPoint y: 132, endPoint x: 421, endPoint y: 135, distance: 97.1
click at [421, 135] on icon "image/svg+xml -4 3 -4/5 -1 -4/25 -12 -4/125 ?" at bounding box center [544, 122] width 481 height 156
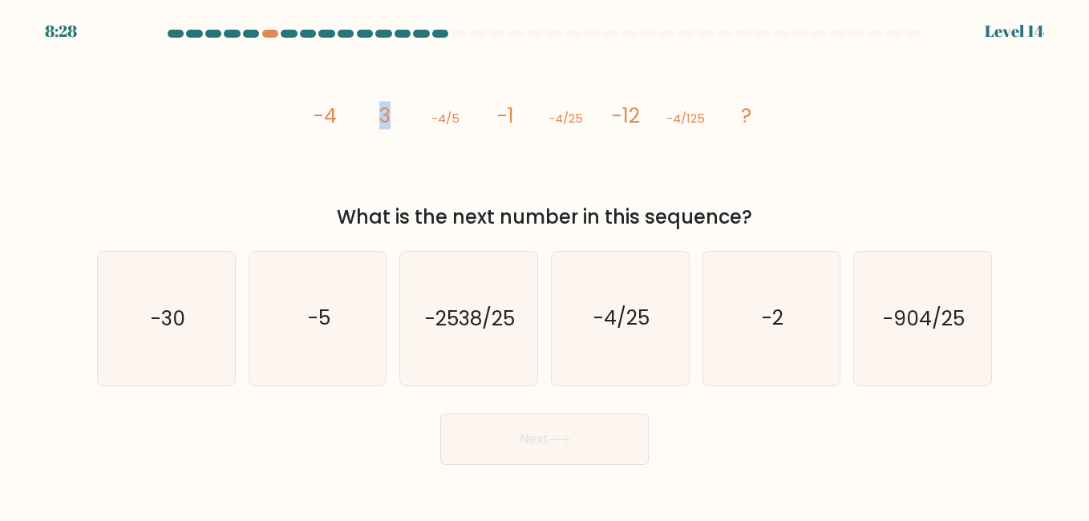
drag, startPoint x: 377, startPoint y: 112, endPoint x: 393, endPoint y: 113, distance: 16.1
click at [393, 113] on icon "image/svg+xml -4 3 -4/5 -1 -4/25 -12 -4/125 ?" at bounding box center [544, 122] width 481 height 156
drag, startPoint x: 393, startPoint y: 113, endPoint x: 461, endPoint y: 137, distance: 72.3
click at [461, 137] on icon "image/svg+xml -4 3 -4/5 -1 -4/25 -12 -4/125 ?" at bounding box center [544, 122] width 481 height 156
click at [465, 116] on icon "image/svg+xml -4 3 -4/5 -1 -4/25 -12 -4/125 ?" at bounding box center [544, 122] width 481 height 156
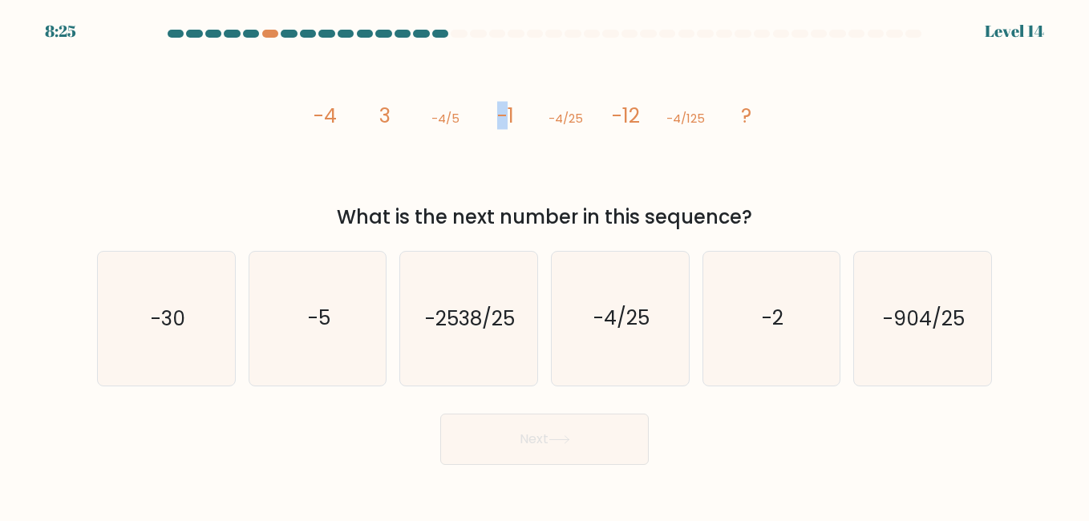
click at [510, 124] on tspan "-1" at bounding box center [505, 116] width 17 height 28
drag, startPoint x: 510, startPoint y: 124, endPoint x: 517, endPoint y: 160, distance: 36.8
click at [517, 160] on icon "image/svg+xml -4 3 -4/5 -1 -4/25 -12 -4/125 ?" at bounding box center [544, 122] width 481 height 156
drag, startPoint x: 464, startPoint y: 82, endPoint x: 574, endPoint y: 107, distance: 112.6
click at [574, 107] on icon "image/svg+xml -4 3 -4/5 -1 -4/25 -12 -4/125 ?" at bounding box center [544, 122] width 481 height 156
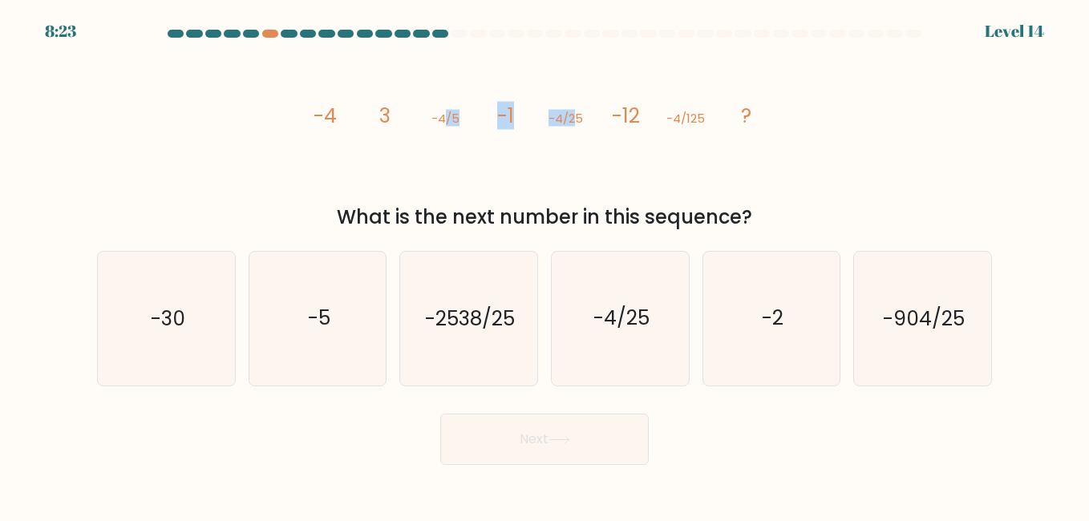
drag, startPoint x: 574, startPoint y: 107, endPoint x: 532, endPoint y: 197, distance: 99.8
click at [532, 197] on icon "image/svg+xml -4 3 -4/5 -1 -4/25 -12 -4/125 ?" at bounding box center [544, 122] width 481 height 156
click at [764, 347] on icon "-2" at bounding box center [771, 318] width 133 height 133
click at [545, 265] on input "e. -2" at bounding box center [545, 263] width 1 height 4
radio input "true"
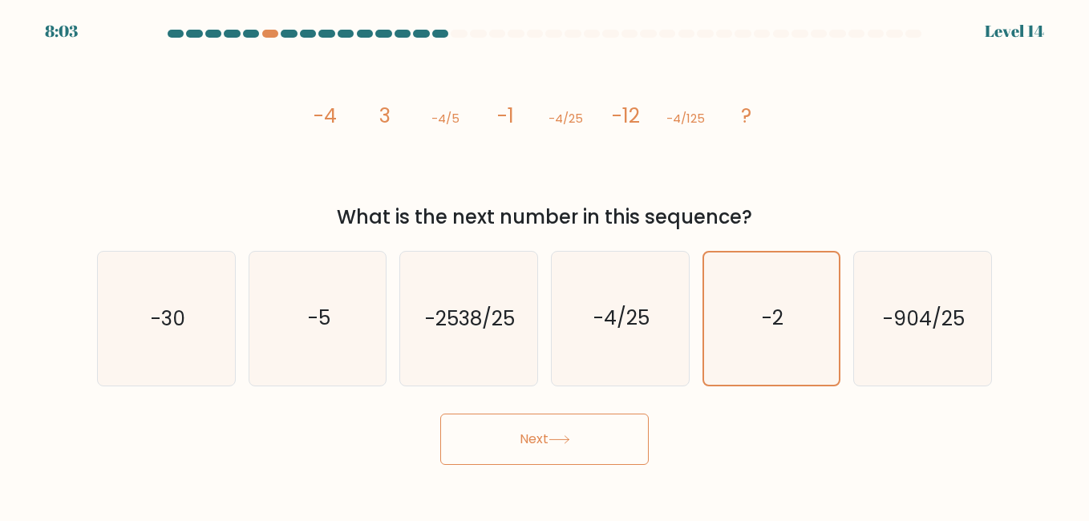
click at [609, 455] on button "Next" at bounding box center [544, 439] width 209 height 51
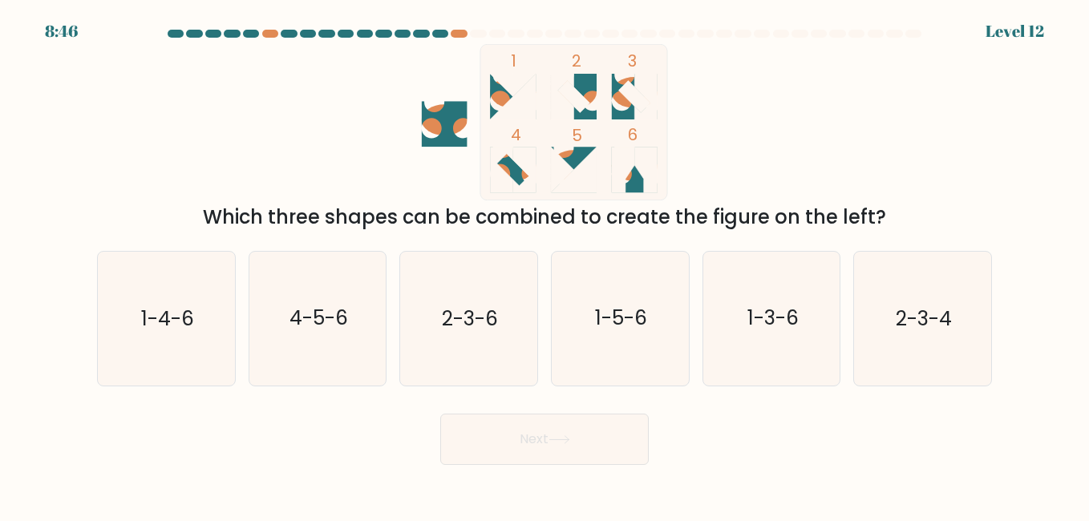
drag, startPoint x: 464, startPoint y: 99, endPoint x: 447, endPoint y: 119, distance: 26.2
click at [447, 119] on icon "1 2 3 4 5 6" at bounding box center [544, 122] width 431 height 156
drag, startPoint x: 447, startPoint y: 119, endPoint x: 443, endPoint y: 144, distance: 24.4
click at [442, 142] on icon at bounding box center [445, 124] width 46 height 46
click at [440, 170] on icon "1 2 3 4 5 6" at bounding box center [544, 122] width 431 height 156
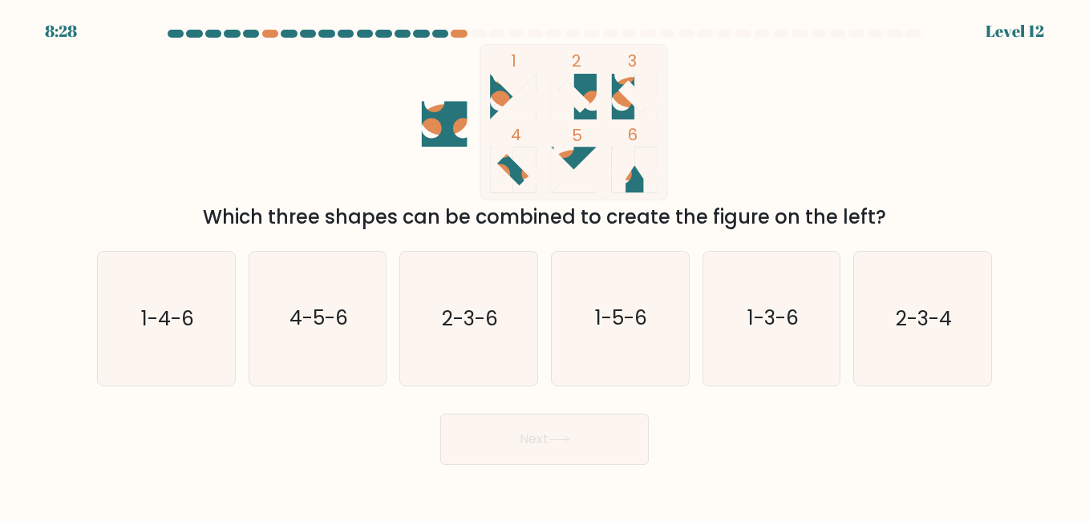
click at [617, 98] on ellipse at bounding box center [635, 92] width 46 height 31
click at [581, 100] on icon at bounding box center [574, 97] width 32 height 32
click at [638, 104] on icon at bounding box center [634, 97] width 32 height 32
click at [580, 95] on icon at bounding box center [574, 97] width 32 height 32
click at [630, 103] on ellipse at bounding box center [635, 92] width 46 height 31
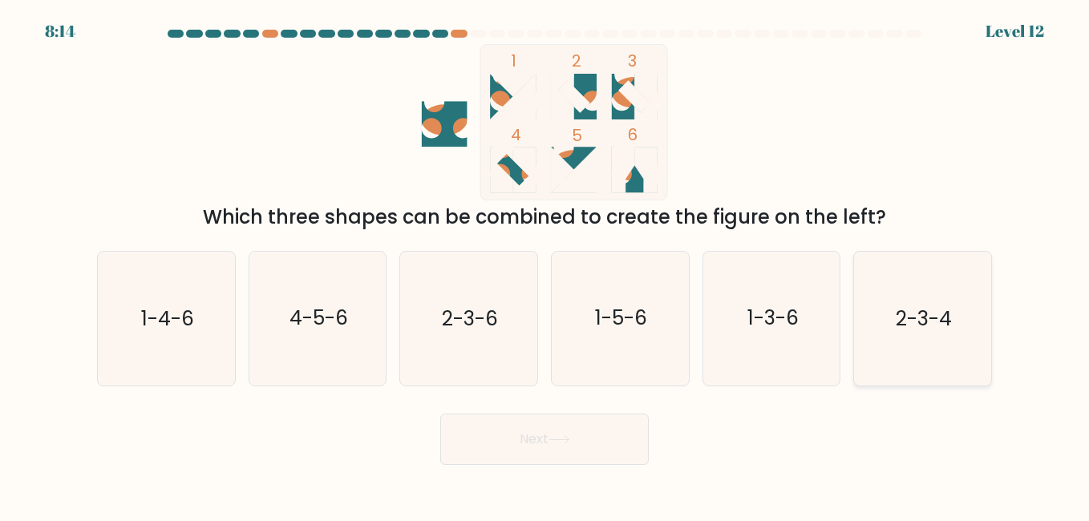
click at [924, 339] on icon "2-3-4" at bounding box center [922, 318] width 133 height 133
click at [545, 265] on input "f. 2-3-4" at bounding box center [545, 263] width 1 height 4
radio input "true"
click at [528, 446] on button "Next" at bounding box center [544, 439] width 209 height 51
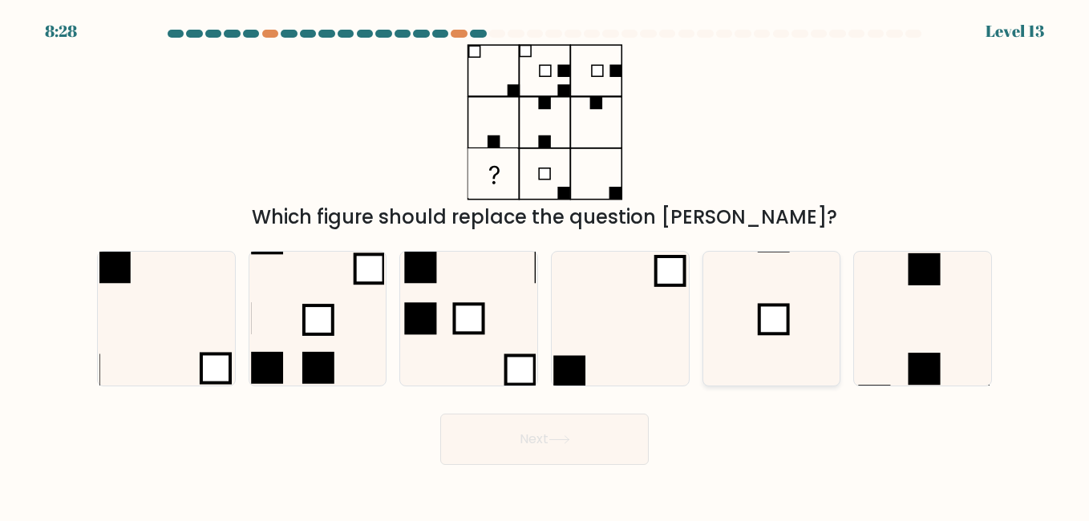
click at [777, 355] on icon at bounding box center [771, 318] width 133 height 133
click at [545, 265] on input "e." at bounding box center [545, 263] width 1 height 4
radio input "true"
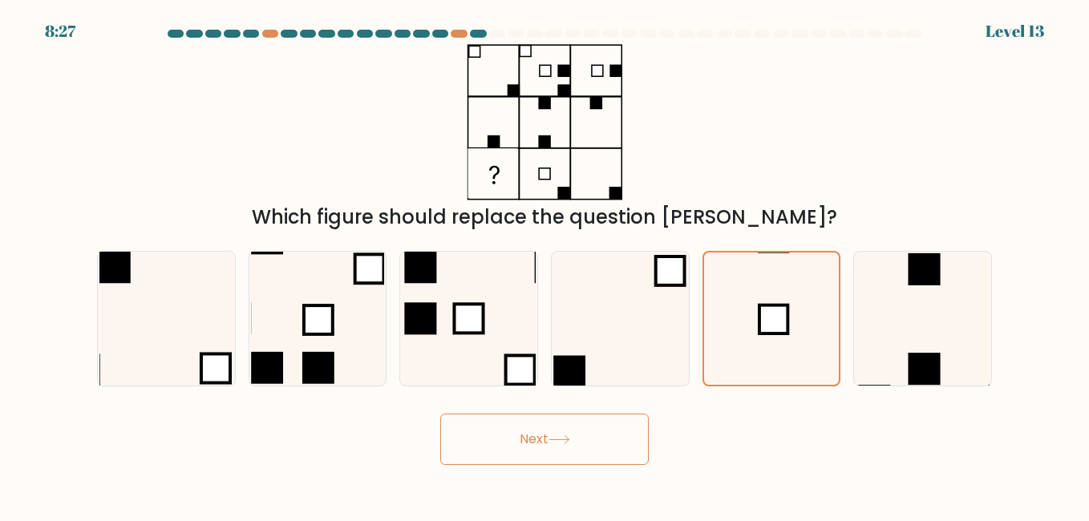
click at [574, 450] on button "Next" at bounding box center [544, 439] width 209 height 51
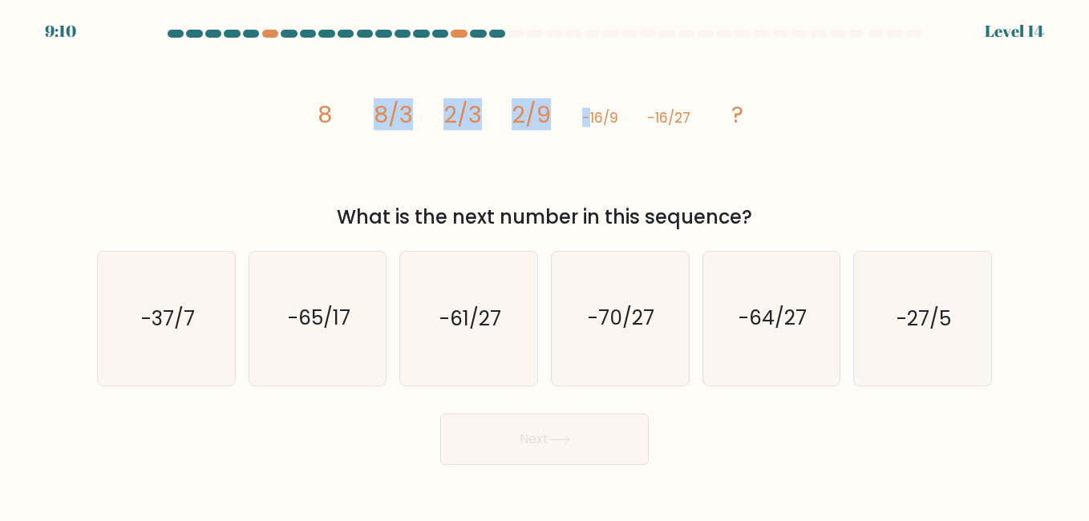
drag, startPoint x: 553, startPoint y: 148, endPoint x: 646, endPoint y: 168, distance: 95.8
click at [646, 168] on icon "image/svg+xml 8 8/3 2/3 2/9 -16/9 -16/27 ?" at bounding box center [544, 122] width 481 height 156
drag, startPoint x: 646, startPoint y: 168, endPoint x: 468, endPoint y: 124, distance: 183.4
click at [468, 124] on tspan "2/3" at bounding box center [462, 115] width 38 height 32
drag, startPoint x: 402, startPoint y: 107, endPoint x: 439, endPoint y: 118, distance: 38.6
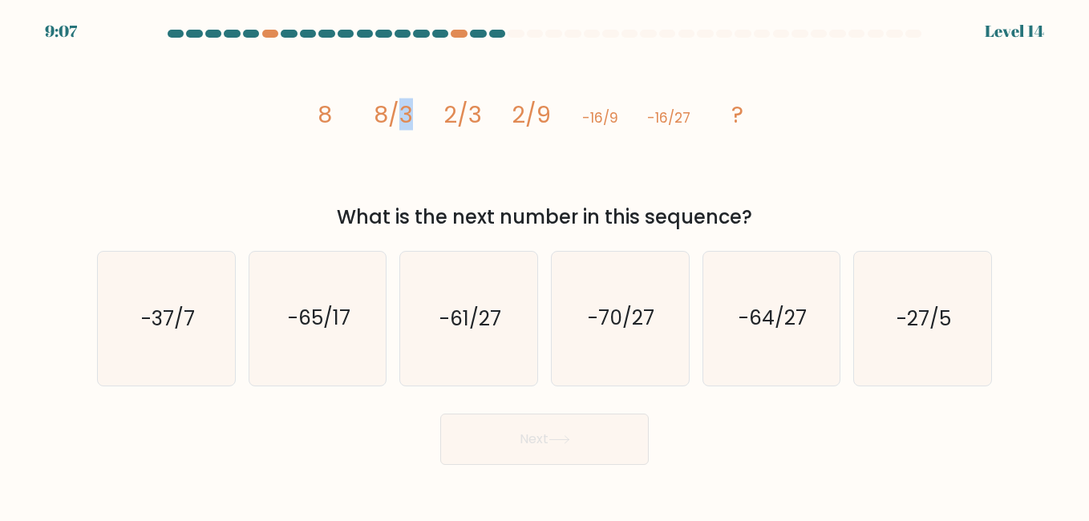
click at [439, 118] on icon "image/svg+xml 8 8/3 2/3 2/9 -16/9 -16/27 ?" at bounding box center [544, 122] width 481 height 156
drag, startPoint x: 439, startPoint y: 118, endPoint x: 442, endPoint y: 129, distance: 11.7
click at [442, 129] on icon "image/svg+xml 8 8/3 2/3 2/9 -16/9 -16/27 ?" at bounding box center [544, 122] width 481 height 156
drag, startPoint x: 500, startPoint y: 115, endPoint x: 513, endPoint y: 115, distance: 12.8
click at [513, 115] on icon "image/svg+xml 8 8/3 2/3 2/9 -16/9 -16/27 ?" at bounding box center [544, 122] width 481 height 156
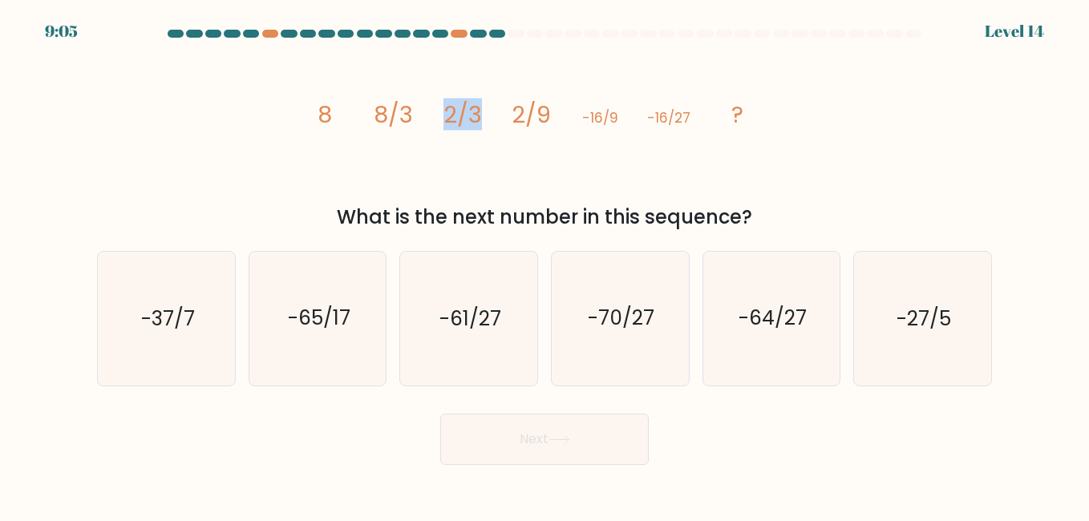
drag, startPoint x: 513, startPoint y: 115, endPoint x: 476, endPoint y: 132, distance: 41.3
click at [476, 132] on icon "image/svg+xml 8 8/3 2/3 2/9 -16/9 -16/27 ?" at bounding box center [544, 122] width 481 height 156
click at [379, 105] on tspan "8/3" at bounding box center [393, 115] width 39 height 32
click at [431, 113] on icon "image/svg+xml 8 8/3 2/3 2/9 -16/9 -16/27 ?" at bounding box center [544, 122] width 481 height 156
drag, startPoint x: 431, startPoint y: 113, endPoint x: 425, endPoint y: 130, distance: 18.0
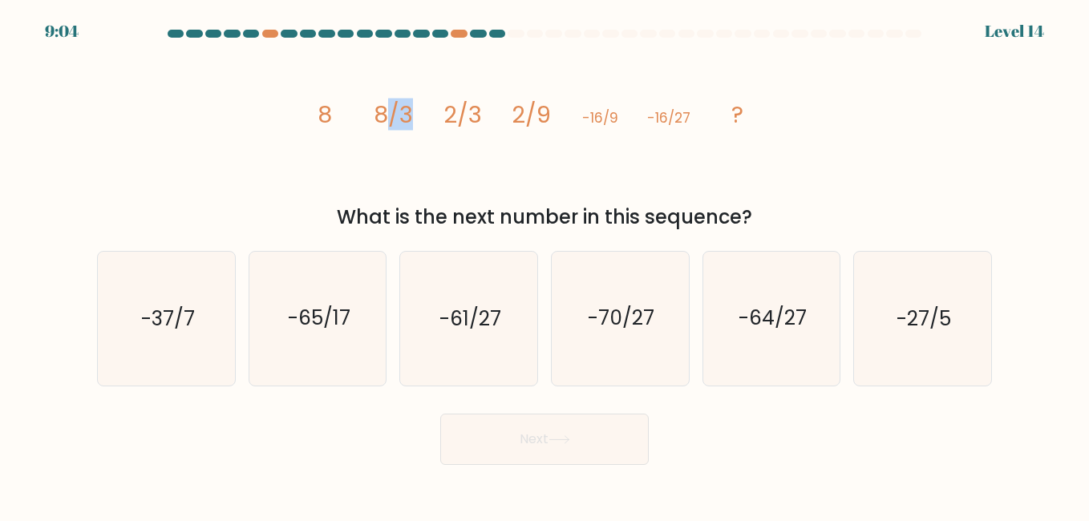
click at [432, 119] on icon "image/svg+xml 8 8/3 2/3 2/9 -16/9 -16/27 ?" at bounding box center [544, 122] width 481 height 156
click at [429, 134] on icon "image/svg+xml 8 8/3 2/3 2/9 -16/9 -16/27 ?" at bounding box center [544, 122] width 481 height 156
drag, startPoint x: 429, startPoint y: 134, endPoint x: 467, endPoint y: 150, distance: 41.0
click at [467, 150] on icon "image/svg+xml 8 8/3 2/3 2/9 -16/9 -16/27 ?" at bounding box center [544, 122] width 481 height 156
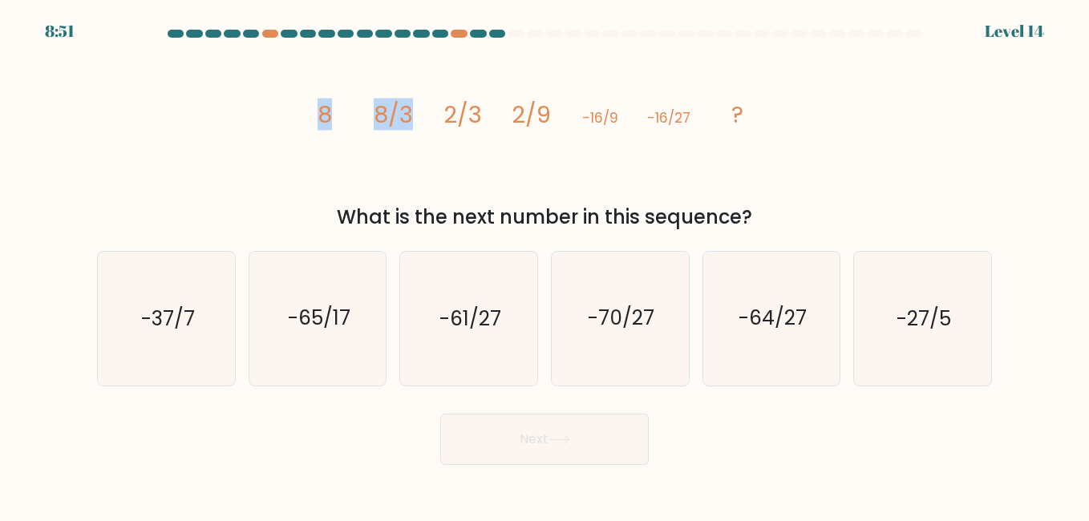
drag, startPoint x: 292, startPoint y: 127, endPoint x: 441, endPoint y: 136, distance: 149.4
click at [441, 136] on div "image/svg+xml 8 8/3 2/3 2/9 -16/9 -16/27 ? What is the next number in this sequ…" at bounding box center [544, 138] width 914 height 188
click at [442, 136] on icon "image/svg+xml 8 8/3 2/3 2/9 -16/9 -16/27 ?" at bounding box center [544, 122] width 481 height 156
click at [595, 196] on icon "image/svg+xml 8 8/3 2/3 2/9 -16/9 -16/27 ?" at bounding box center [544, 122] width 481 height 156
drag, startPoint x: 595, startPoint y: 196, endPoint x: 577, endPoint y: 150, distance: 49.7
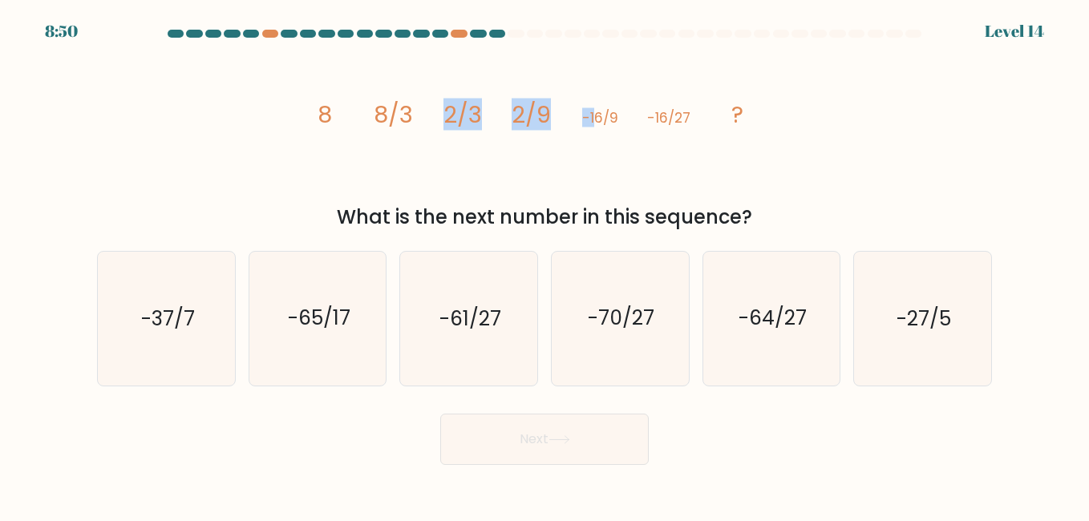
click at [592, 160] on icon "image/svg+xml 8 8/3 2/3 2/9 -16/9 -16/27 ?" at bounding box center [544, 122] width 481 height 156
click at [541, 111] on tspan "2/9" at bounding box center [531, 115] width 39 height 32
drag, startPoint x: 589, startPoint y: 110, endPoint x: 597, endPoint y: 104, distance: 9.1
click at [597, 104] on icon "image/svg+xml 8 8/3 2/3 2/9 -16/9 -16/27 ?" at bounding box center [544, 122] width 481 height 156
drag, startPoint x: 597, startPoint y: 104, endPoint x: 427, endPoint y: 100, distance: 169.3
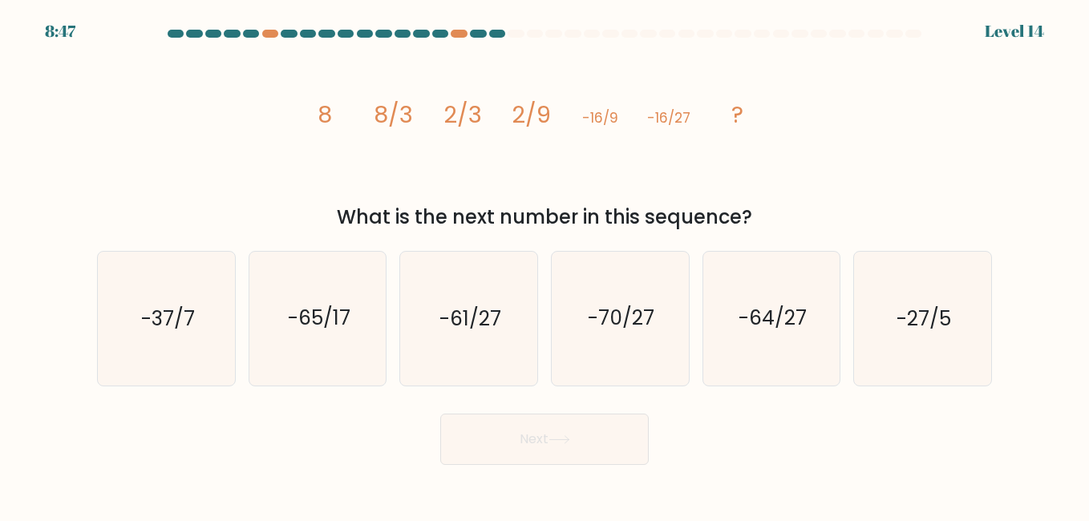
click at [427, 100] on icon "image/svg+xml 8 8/3 2/3 2/9 -16/9 -16/27 ?" at bounding box center [544, 122] width 481 height 156
click at [707, 125] on icon "image/svg+xml 8 8/3 2/3 2/9 -16/9 -16/27 ?" at bounding box center [544, 122] width 481 height 156
drag, startPoint x: 707, startPoint y: 125, endPoint x: 686, endPoint y: 132, distance: 21.8
click at [686, 132] on icon "image/svg+xml 8 8/3 2/3 2/9 -16/9 -16/27 ?" at bounding box center [544, 122] width 481 height 156
click at [614, 115] on tspan "-16/9" at bounding box center [600, 117] width 36 height 19
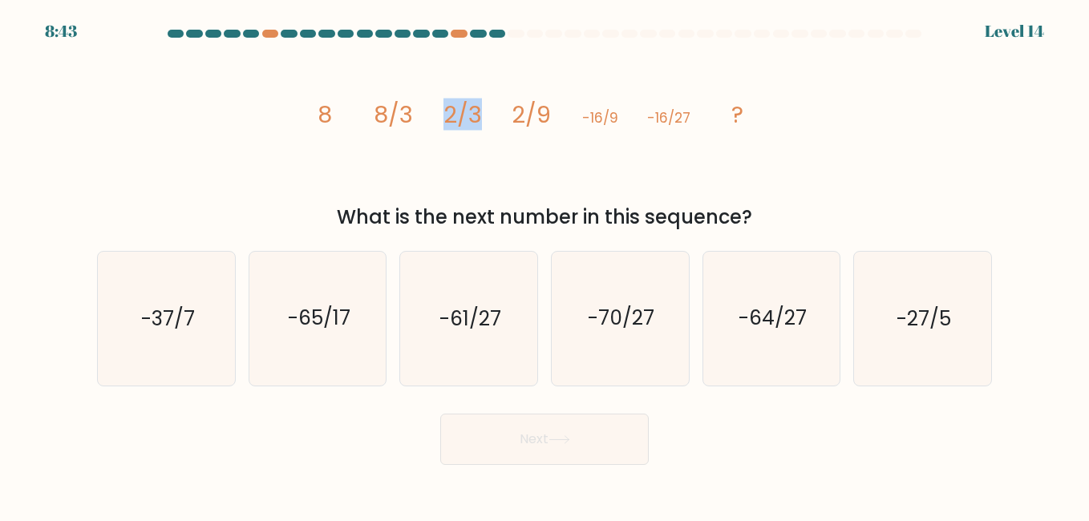
drag, startPoint x: 411, startPoint y: 105, endPoint x: 493, endPoint y: 107, distance: 81.8
click at [493, 107] on icon "image/svg+xml 8 8/3 2/3 2/9 -16/9 -16/27 ?" at bounding box center [544, 122] width 481 height 156
drag, startPoint x: 493, startPoint y: 107, endPoint x: 570, endPoint y: 130, distance: 80.4
click at [564, 128] on icon "image/svg+xml 8 8/3 2/3 2/9 -16/9 -16/27 ?" at bounding box center [544, 122] width 481 height 156
click at [756, 370] on icon "-64/27" at bounding box center [771, 318] width 133 height 133
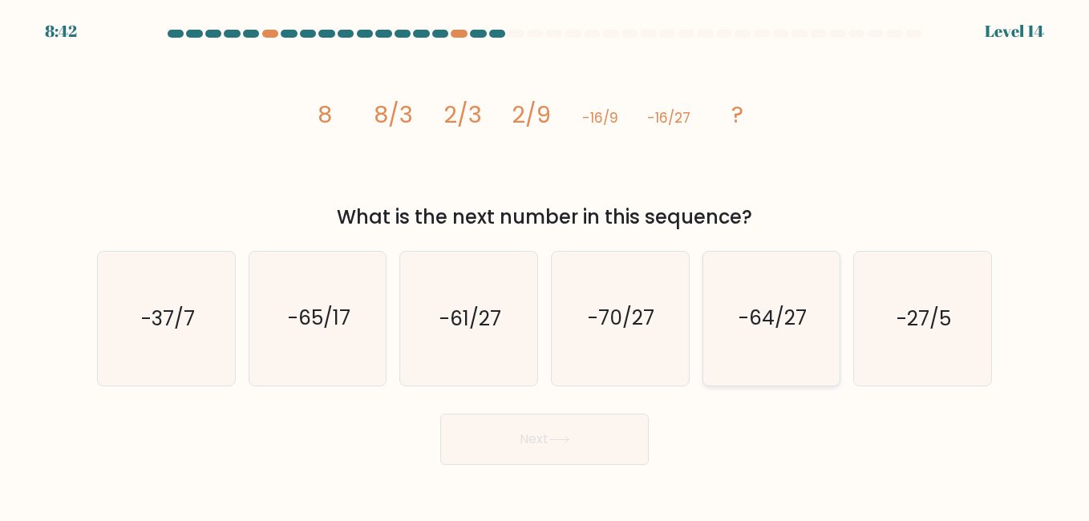
click at [545, 265] on input "e. -64/27" at bounding box center [545, 263] width 1 height 4
radio input "true"
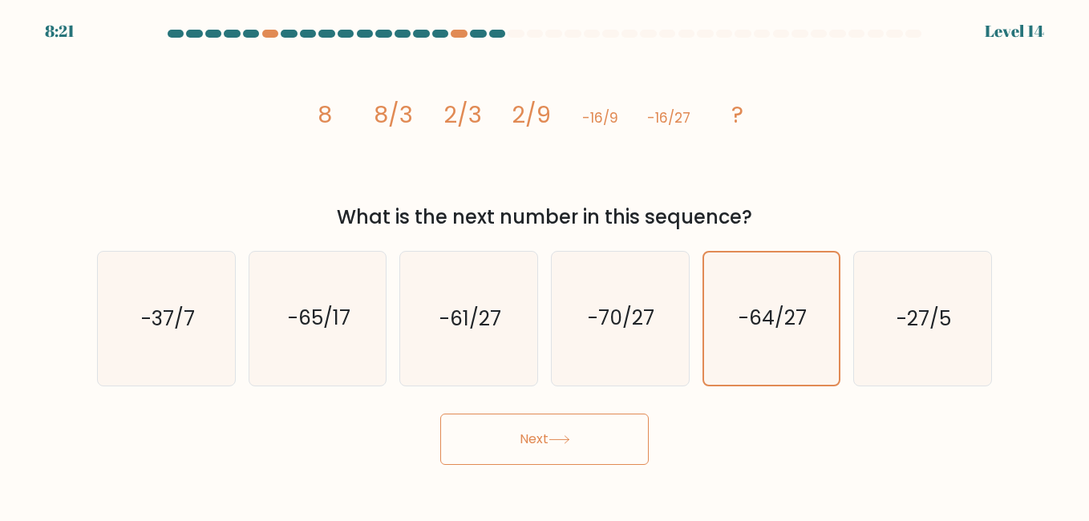
click at [519, 441] on button "Next" at bounding box center [544, 439] width 209 height 51
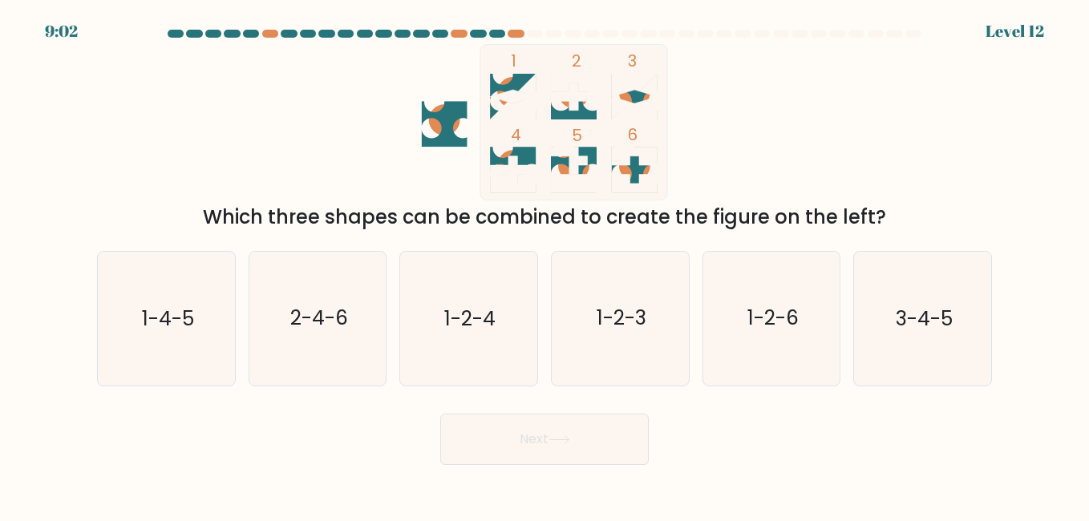
drag, startPoint x: 561, startPoint y: 79, endPoint x: 311, endPoint y: 145, distance: 258.1
click at [311, 145] on div "1 2 3 4 5 6 Which three shapes can be combined to create the figure on the left?" at bounding box center [544, 138] width 914 height 188
click at [636, 168] on icon at bounding box center [635, 170] width 46 height 46
drag, startPoint x: 514, startPoint y: 166, endPoint x: 574, endPoint y: 88, distance: 98.3
click at [513, 166] on icon at bounding box center [513, 169] width 46 height 27
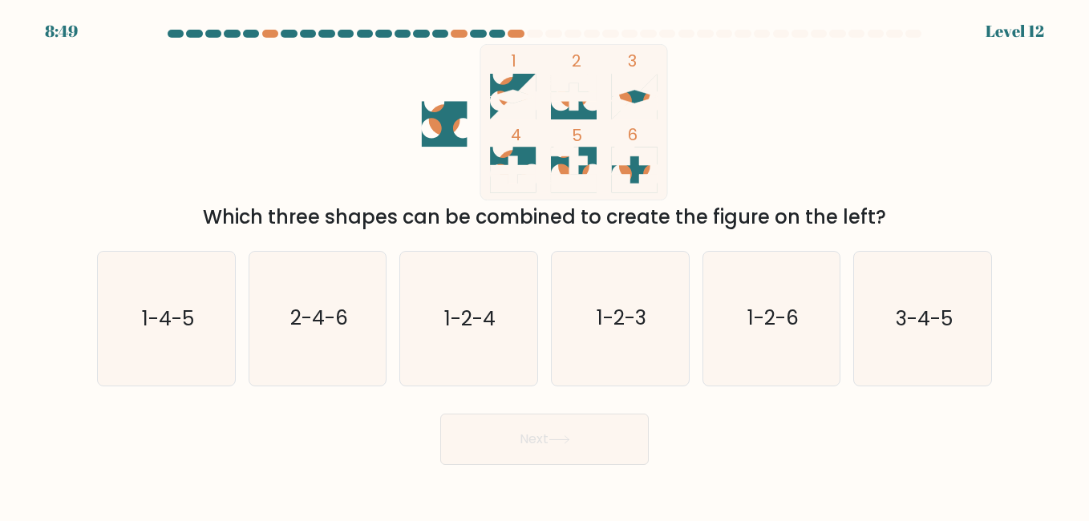
click at [578, 83] on icon at bounding box center [574, 96] width 46 height 27
click at [326, 300] on icon "2-4-6" at bounding box center [317, 318] width 133 height 133
click at [545, 265] on input "b. 2-4-6" at bounding box center [545, 263] width 1 height 4
radio input "true"
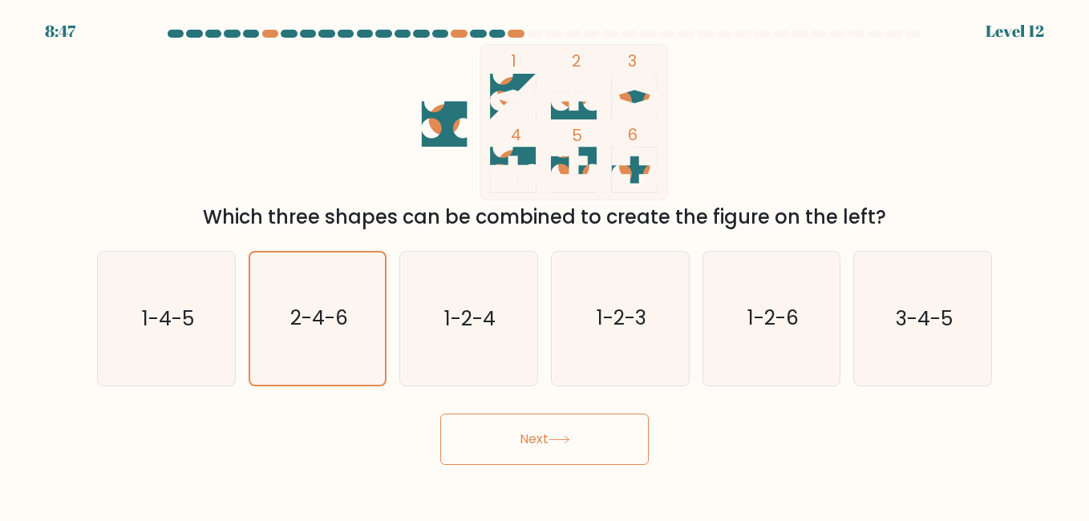
click at [480, 419] on button "Next" at bounding box center [544, 439] width 209 height 51
